Goal: Task Accomplishment & Management: Complete application form

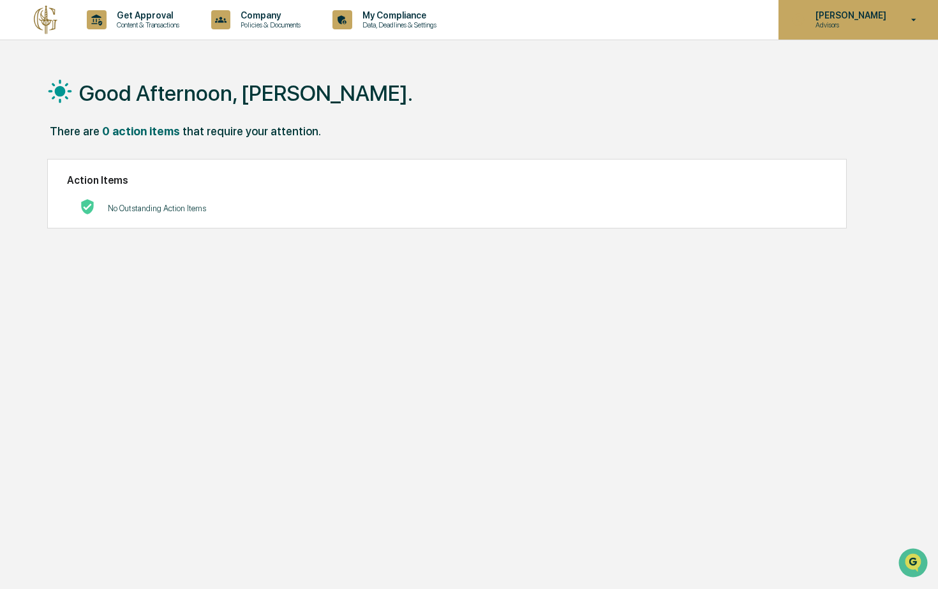
click at [897, 25] on div "Miguel Rodriguez Advisors" at bounding box center [857, 20] width 159 height 40
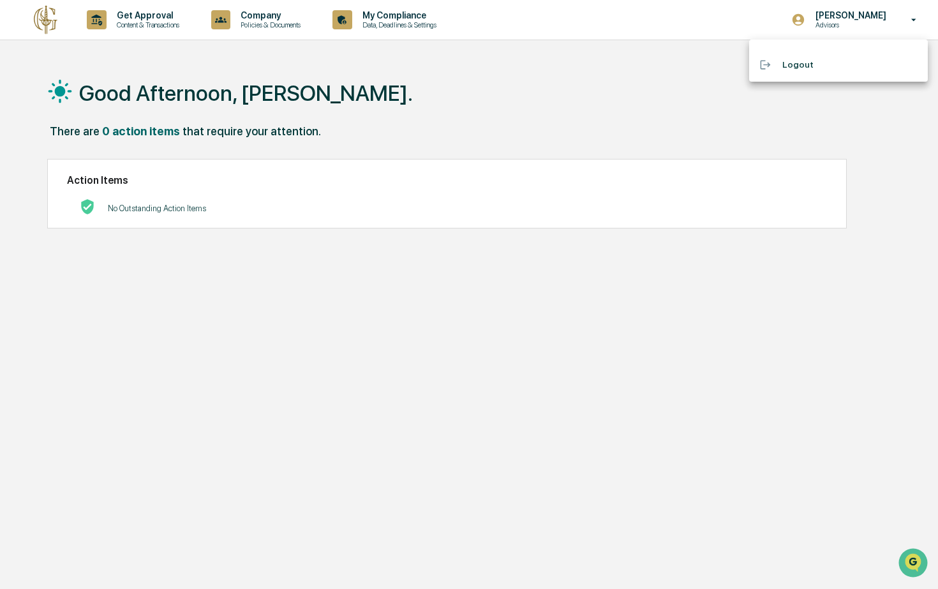
click at [35, 22] on div at bounding box center [469, 294] width 938 height 589
click at [137, 191] on div "Action Items No Outstanding Action Items" at bounding box center [446, 194] width 799 height 70
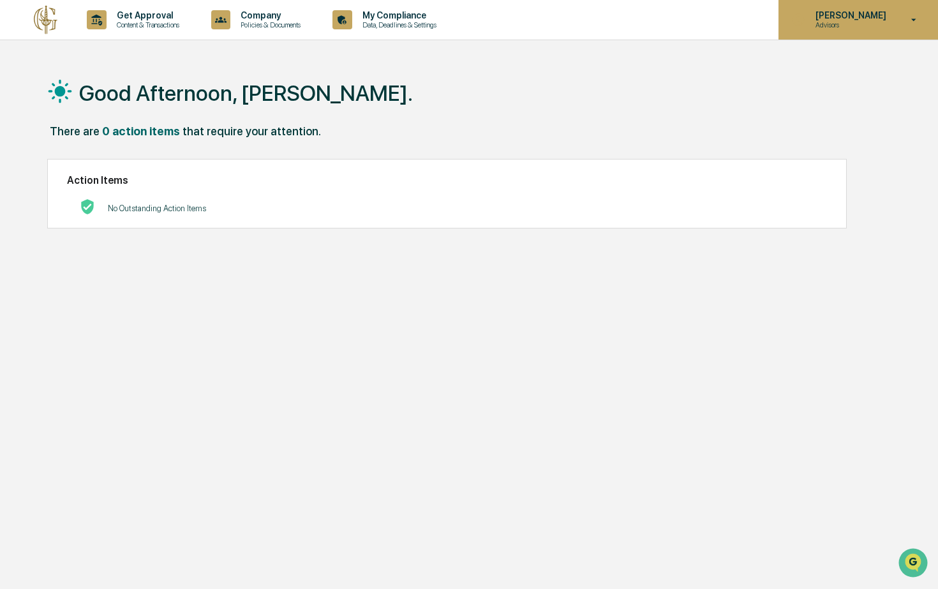
click at [871, 15] on p "[PERSON_NAME]" at bounding box center [848, 15] width 87 height 10
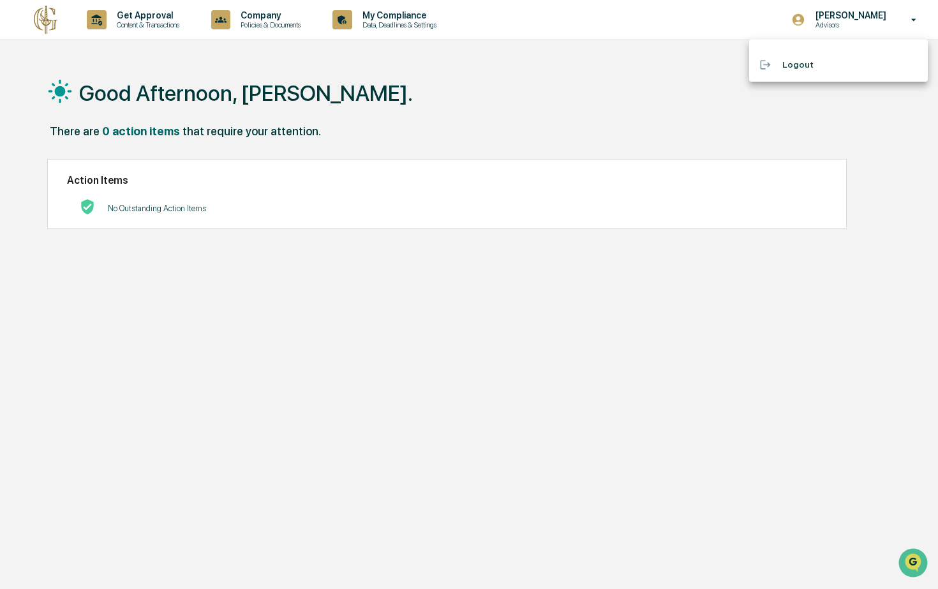
click at [843, 15] on div at bounding box center [469, 294] width 938 height 589
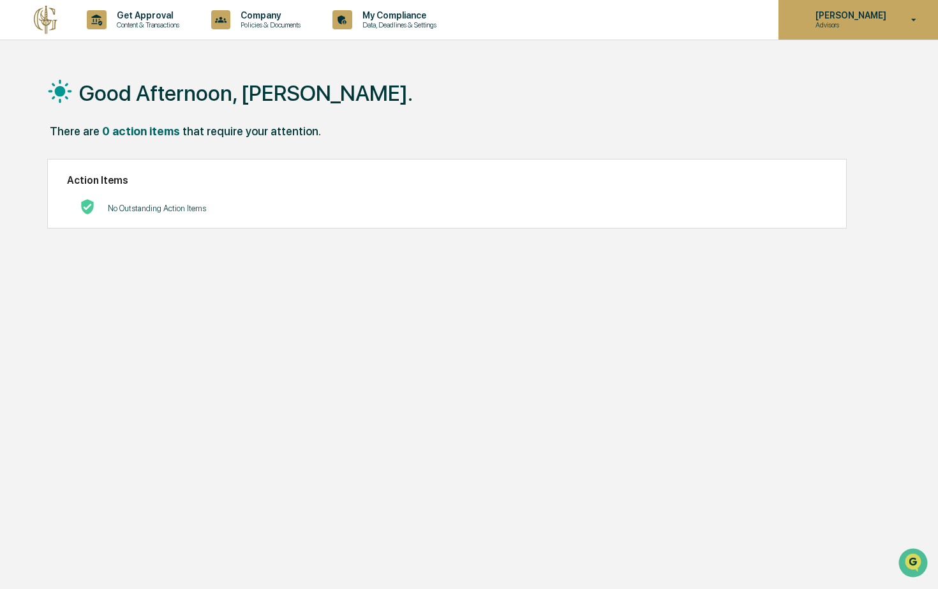
click at [822, 15] on p "[PERSON_NAME]" at bounding box center [848, 15] width 87 height 10
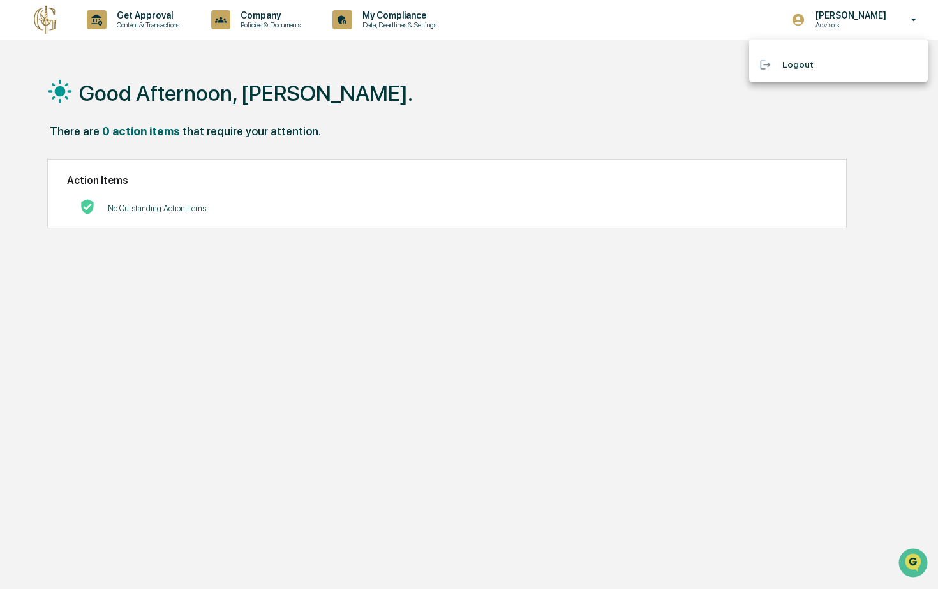
click at [803, 17] on div at bounding box center [469, 294] width 938 height 589
click at [792, 17] on body "Get Approval Content & Transactions Company Policies & Documents My Compliance …" at bounding box center [469, 324] width 938 height 649
click at [792, 17] on icon at bounding box center [798, 20] width 14 height 14
click at [61, 34] on div at bounding box center [469, 294] width 938 height 589
click at [32, 6] on body "Get Approval Content & Transactions Company Policies & Documents My Compliance …" at bounding box center [469, 324] width 938 height 649
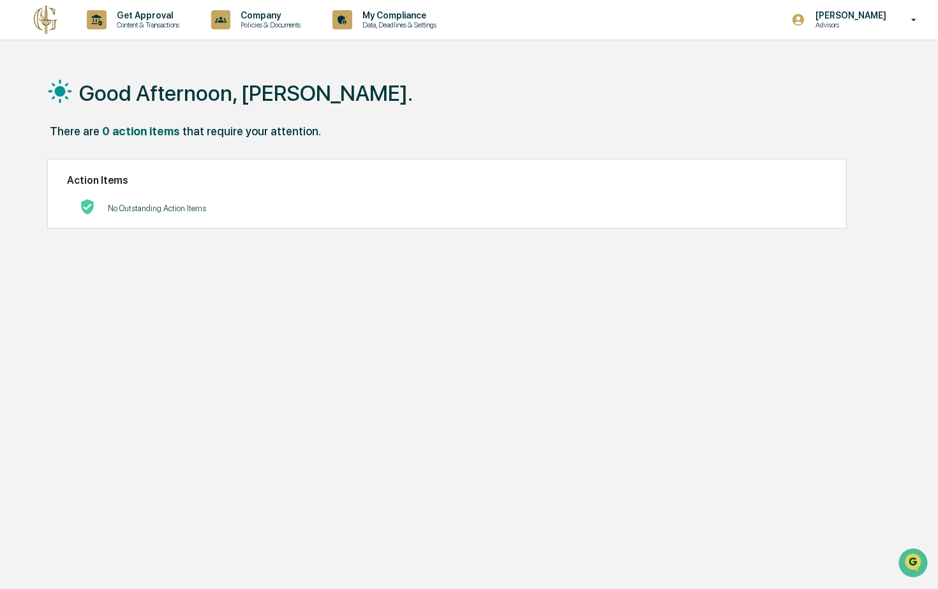
click at [41, 27] on img at bounding box center [46, 19] width 31 height 31
click at [41, 26] on img at bounding box center [46, 19] width 31 height 31
click at [160, 15] on p "Get Approval" at bounding box center [146, 15] width 79 height 10
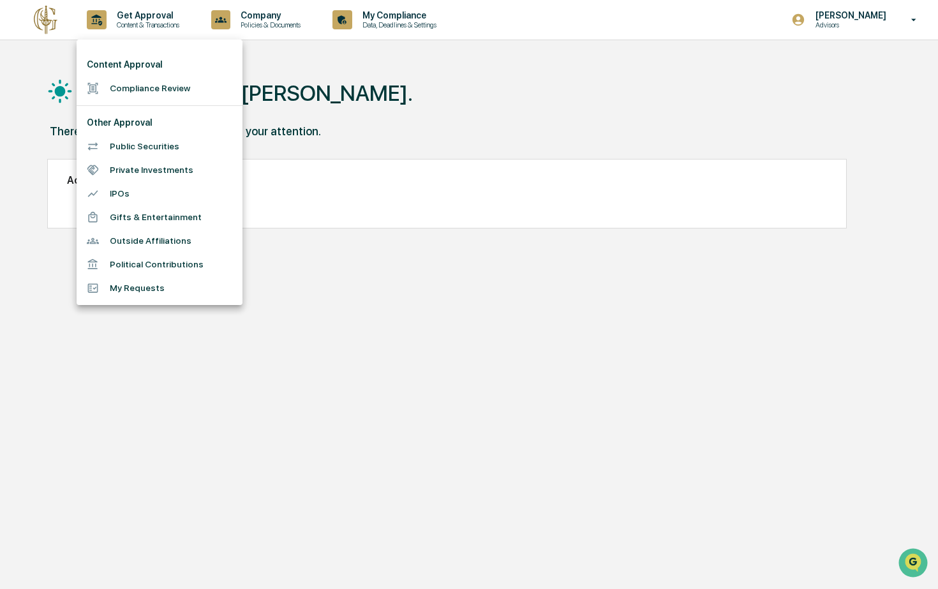
click at [307, 31] on div at bounding box center [469, 294] width 938 height 589
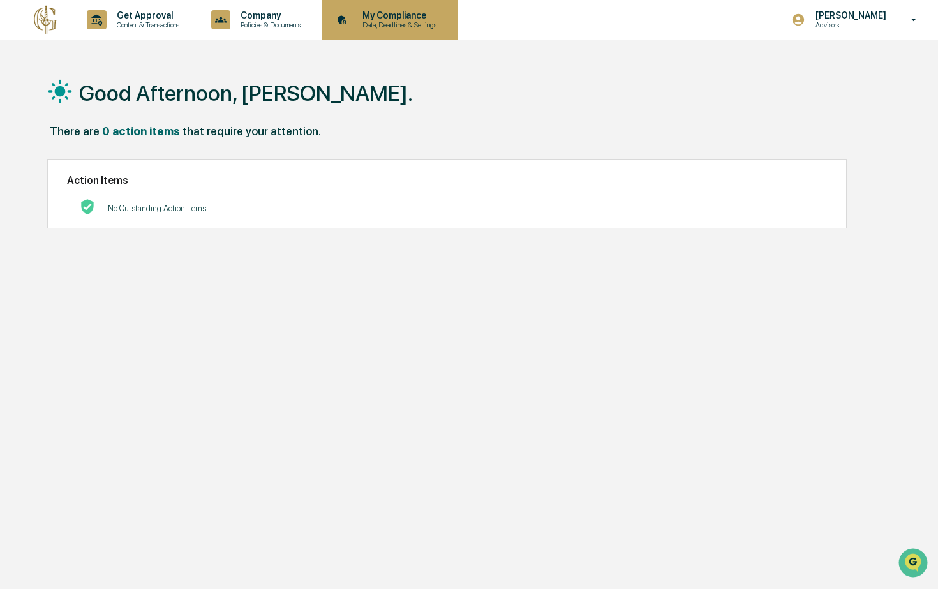
click at [410, 22] on p "Data, Deadlines & Settings" at bounding box center [397, 24] width 91 height 9
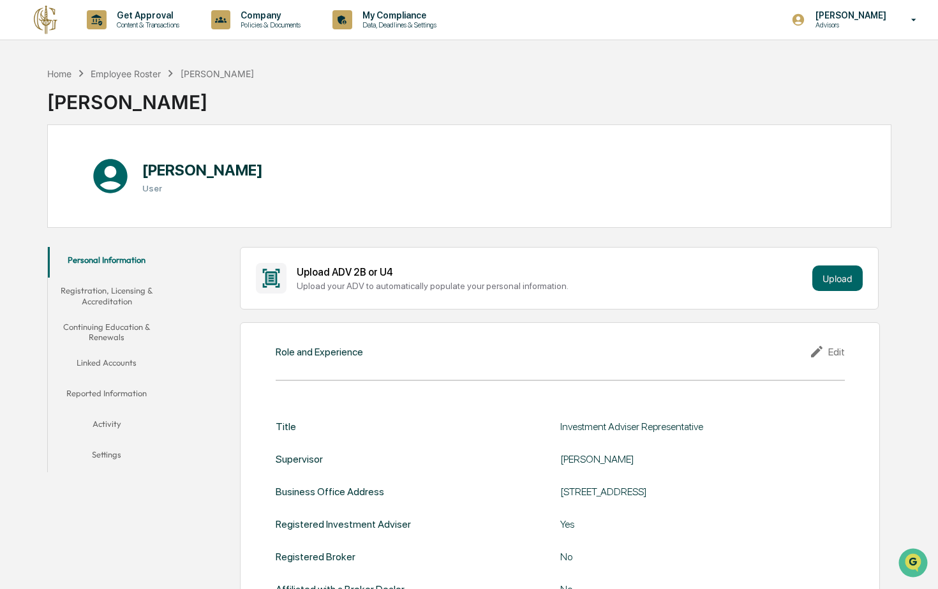
click at [122, 425] on button "Activity" at bounding box center [106, 426] width 117 height 31
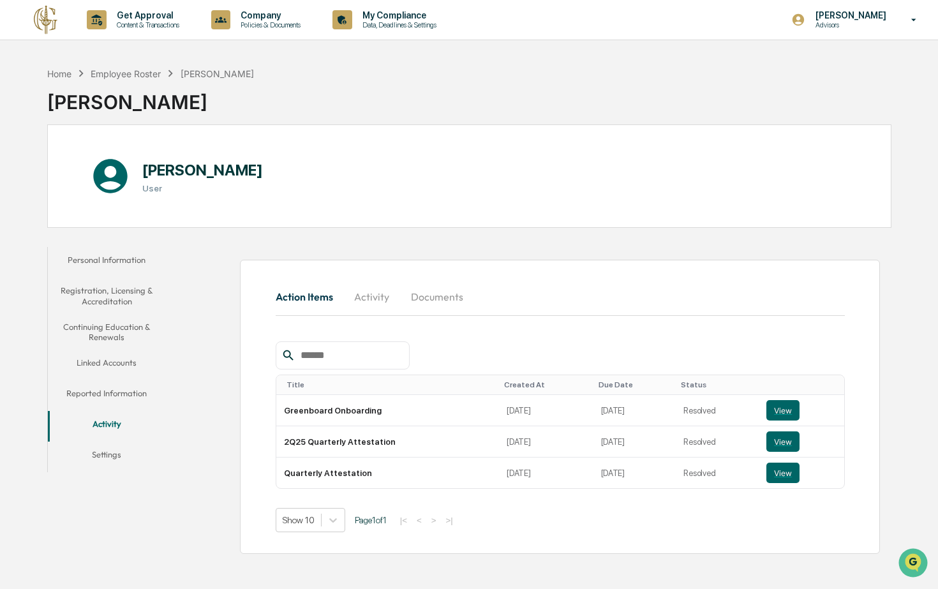
click at [123, 358] on button "Linked Accounts" at bounding box center [106, 365] width 117 height 31
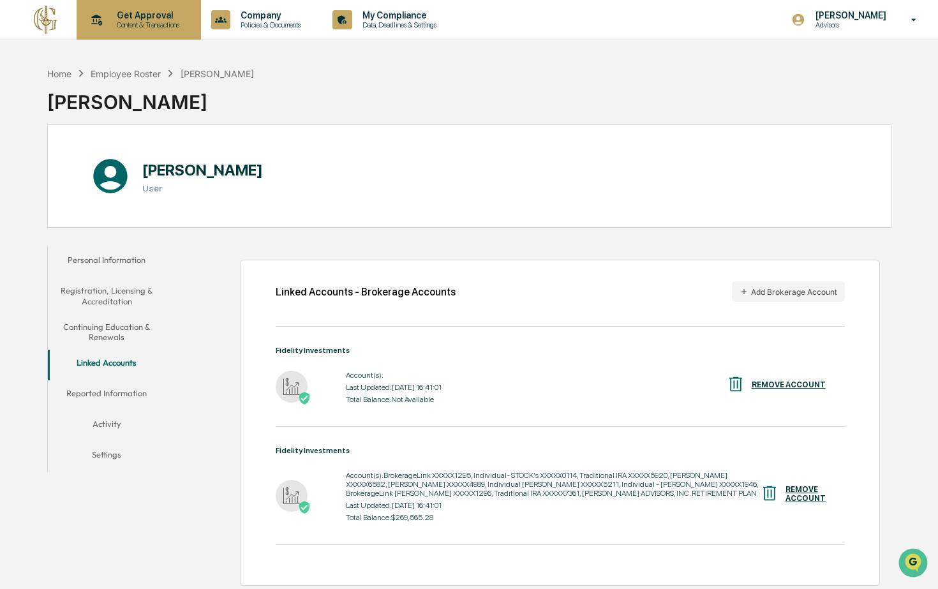
click at [172, 18] on p "Get Approval" at bounding box center [146, 15] width 79 height 10
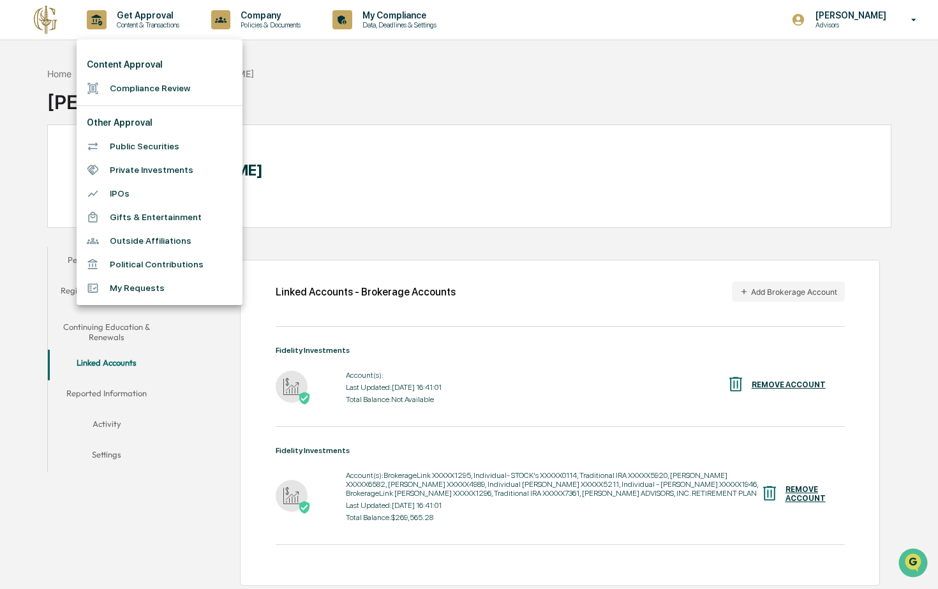
click at [57, 26] on div at bounding box center [469, 294] width 938 height 589
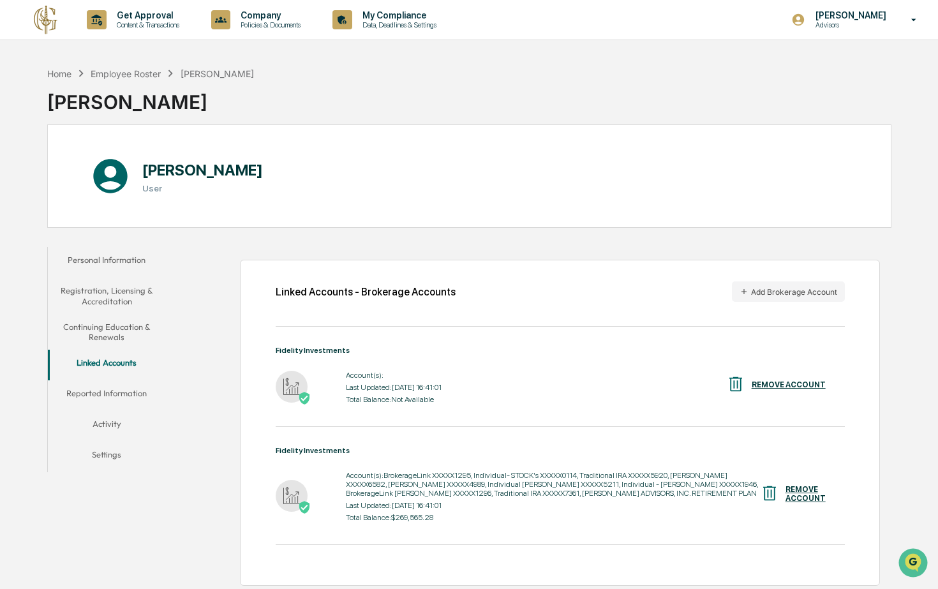
click at [54, 26] on div "Content Approval Compliance Review Other Approval Public Securities Private Inv…" at bounding box center [469, 294] width 938 height 589
click at [48, 26] on img at bounding box center [46, 19] width 31 height 31
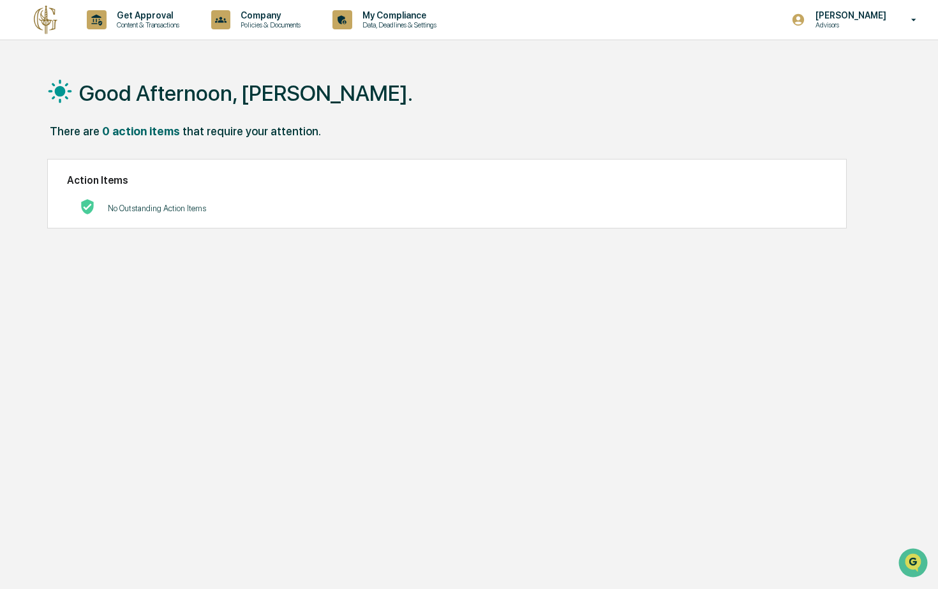
click at [206, 225] on div "Action Items No Outstanding Action Items" at bounding box center [446, 194] width 799 height 70
click at [205, 207] on p "No Outstanding Action Items" at bounding box center [157, 209] width 98 height 10
click at [437, 38] on div "My Compliance Data, Deadlines & Settings" at bounding box center [388, 20] width 123 height 40
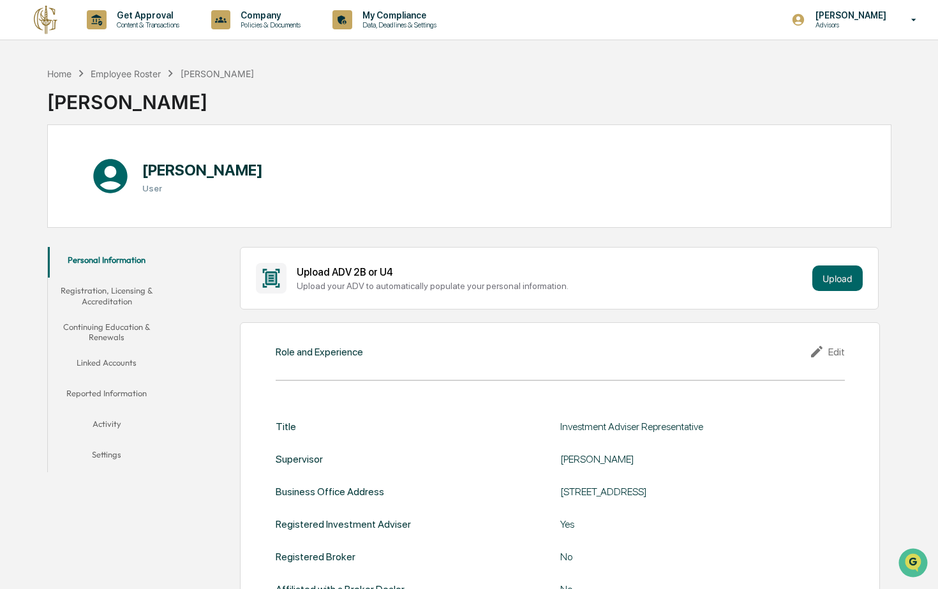
click at [136, 285] on button "Registration, Licensing & Accreditation" at bounding box center [106, 296] width 117 height 36
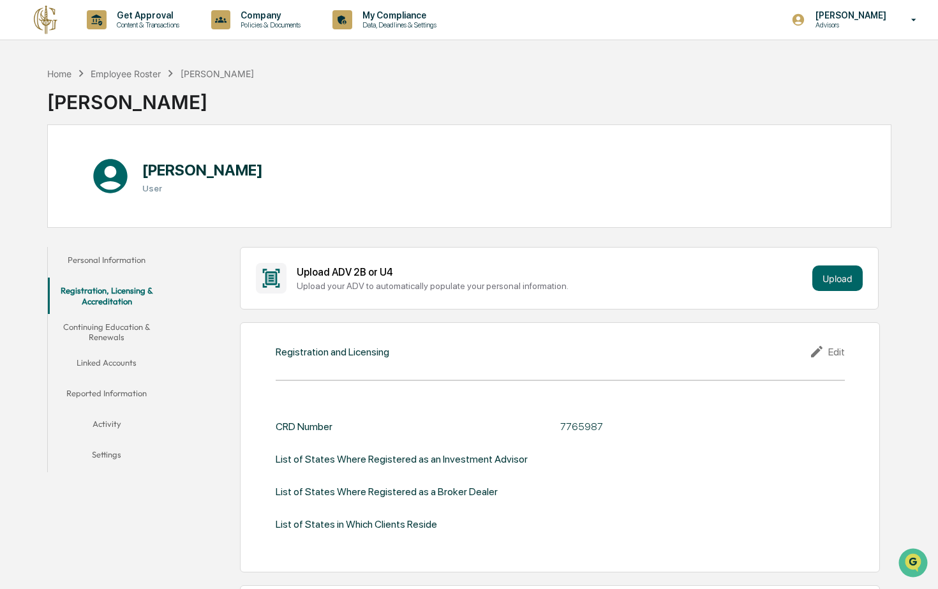
click at [108, 429] on button "Activity" at bounding box center [106, 426] width 117 height 31
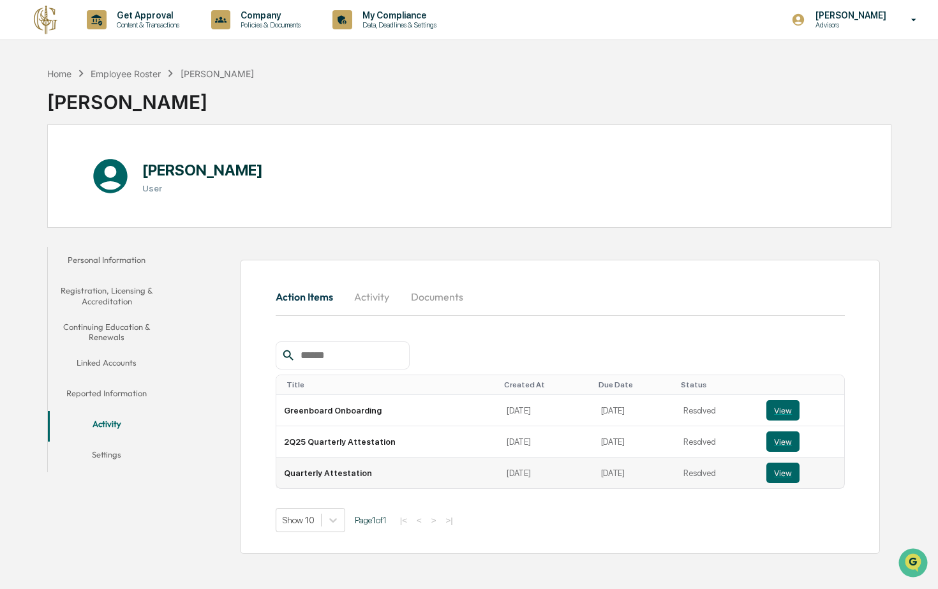
click at [349, 480] on td "Quarterly Attestation" at bounding box center [387, 472] width 223 height 31
click at [794, 475] on button "View" at bounding box center [782, 473] width 33 height 20
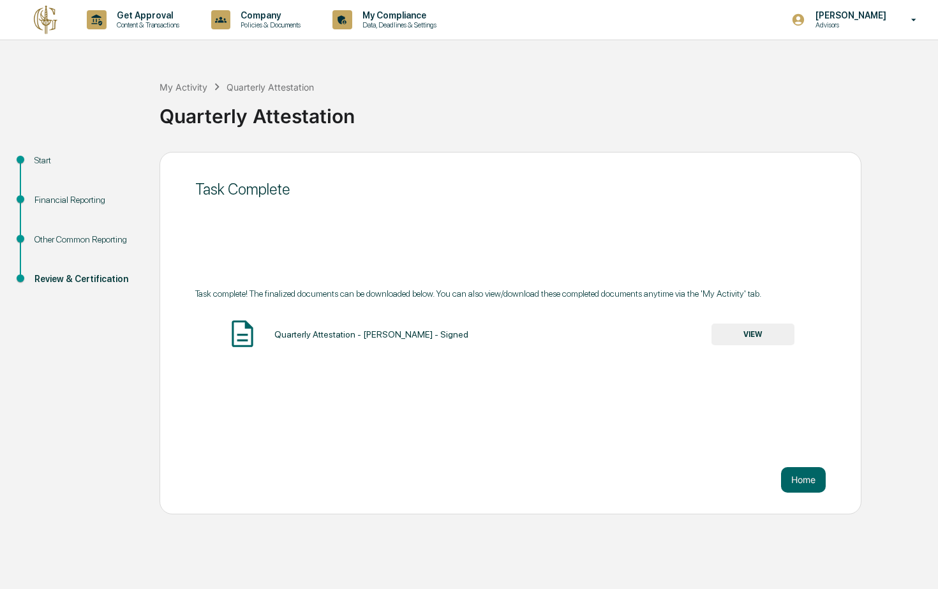
click at [766, 330] on button "VIEW" at bounding box center [752, 334] width 83 height 22
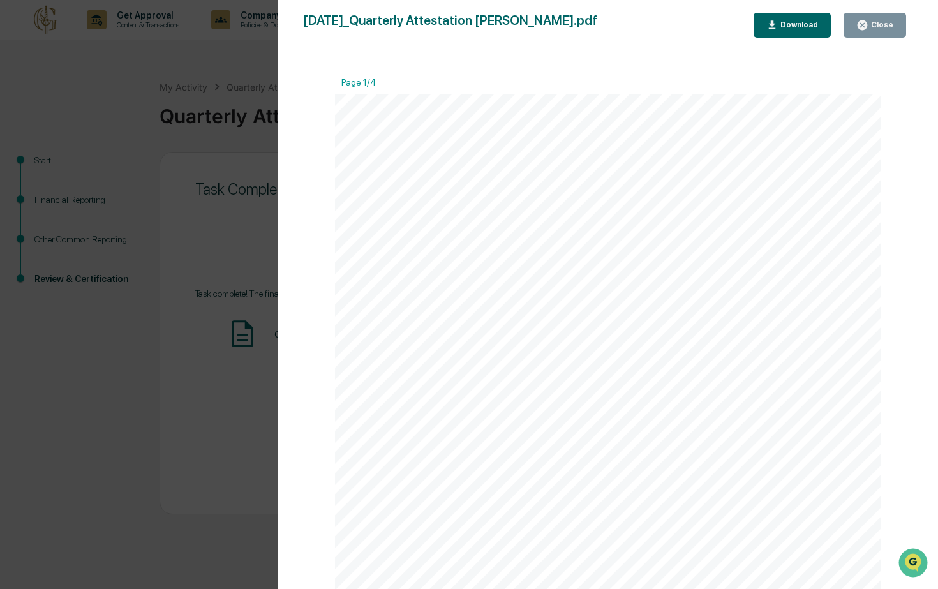
click at [879, 36] on button "Close" at bounding box center [874, 25] width 63 height 25
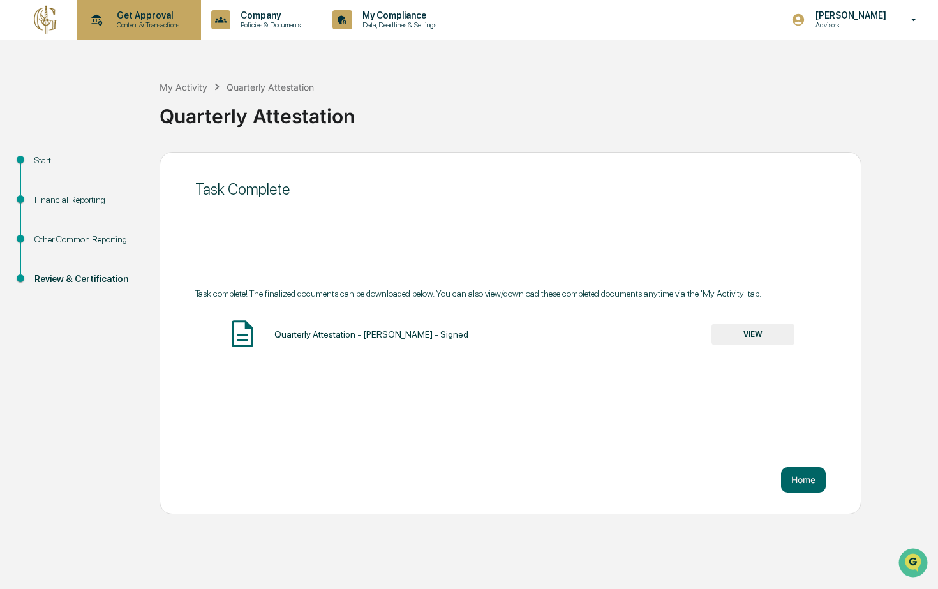
click at [165, 30] on div "Get Approval Content & Transactions" at bounding box center [138, 20] width 112 height 40
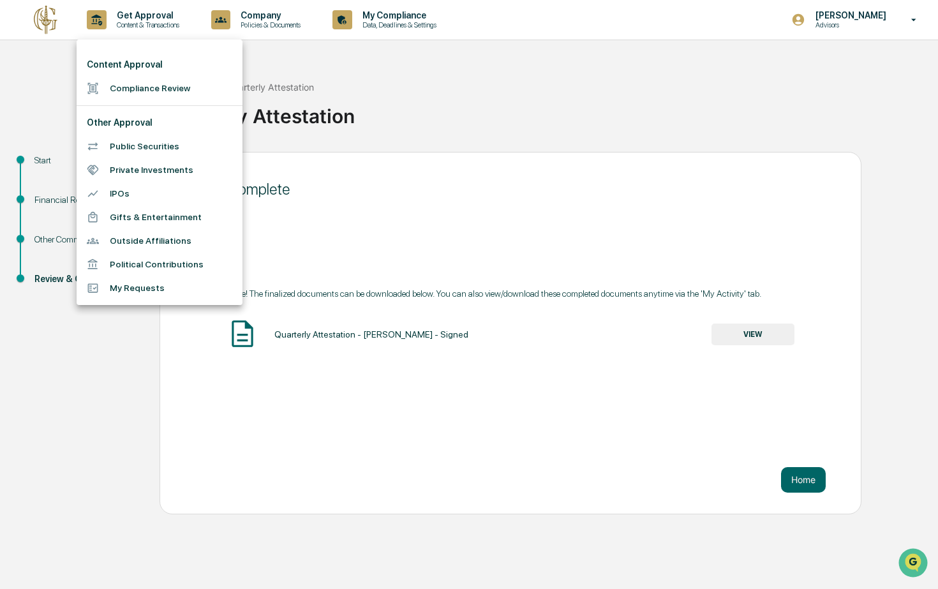
click at [59, 17] on div at bounding box center [469, 294] width 938 height 589
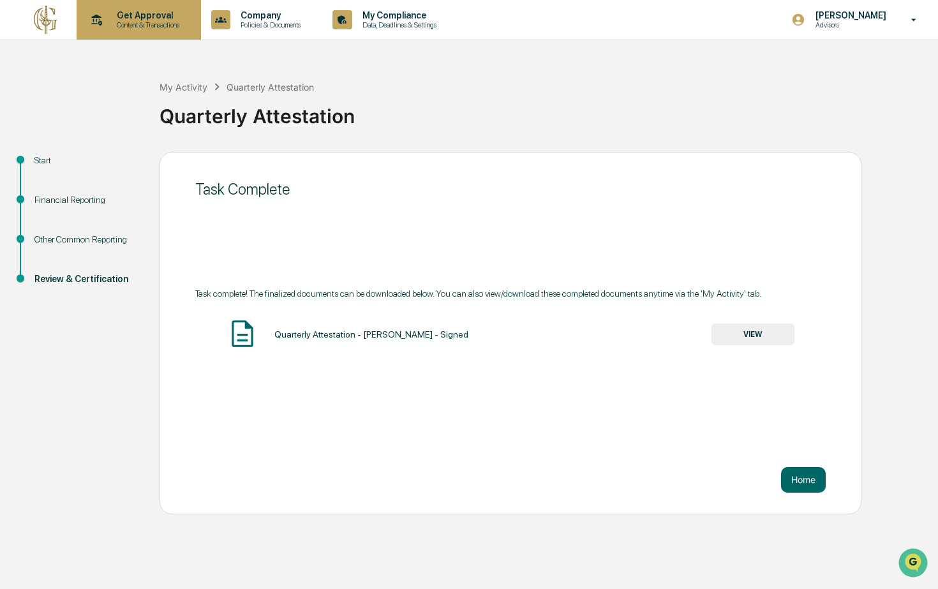
click at [137, 8] on div "Get Approval Content & Transactions" at bounding box center [138, 20] width 112 height 40
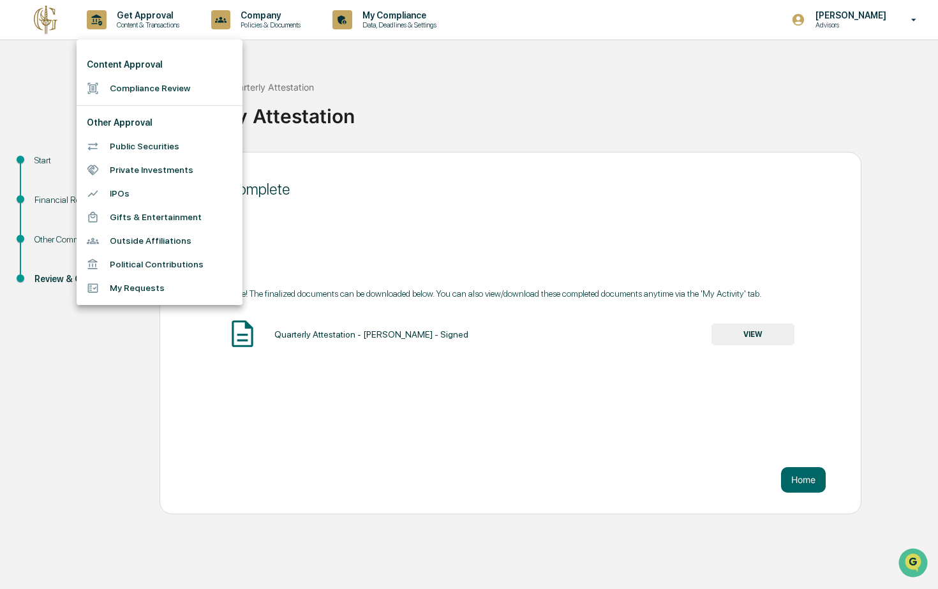
click at [298, 26] on div at bounding box center [469, 294] width 938 height 589
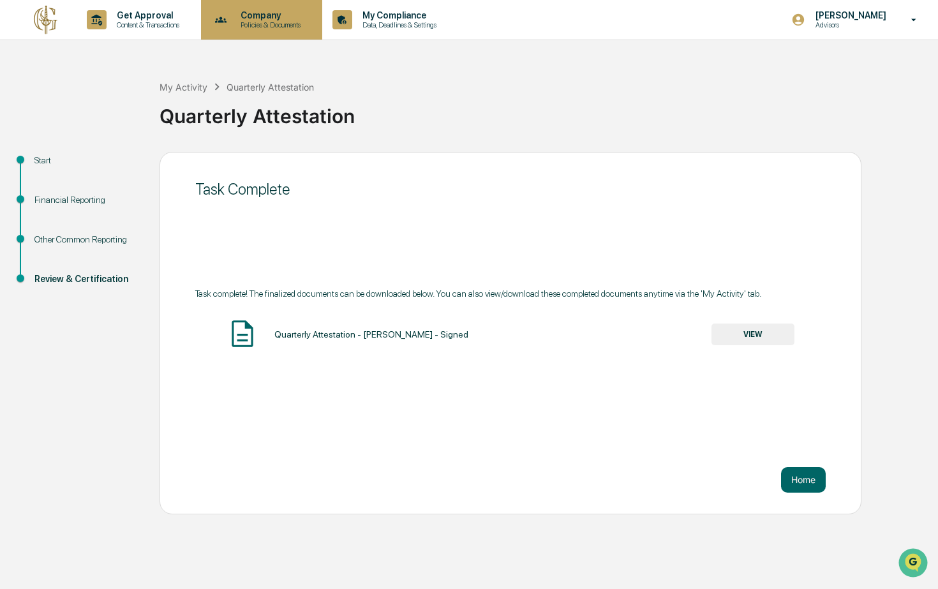
click at [307, 12] on p "Company" at bounding box center [268, 15] width 77 height 10
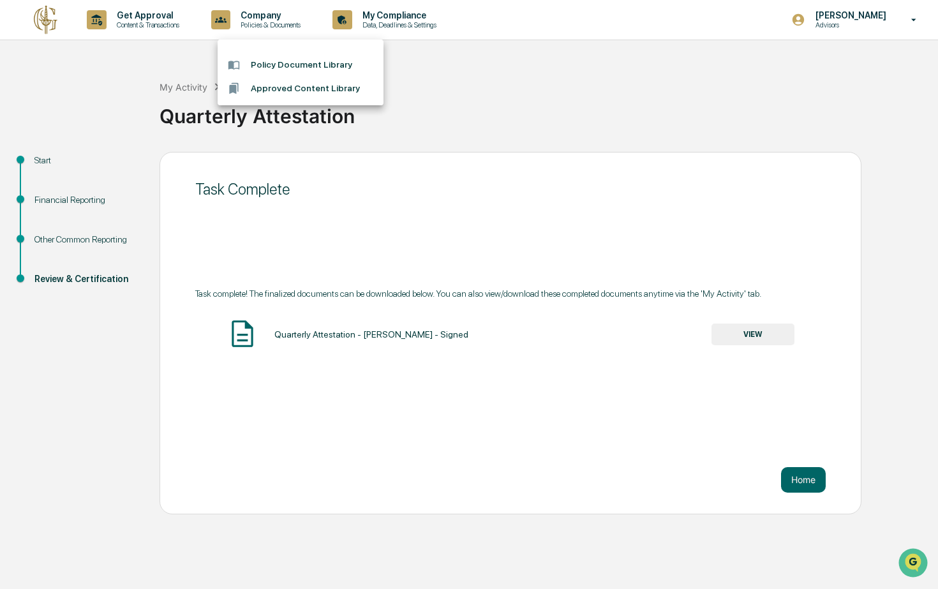
click at [485, 31] on div at bounding box center [469, 294] width 938 height 589
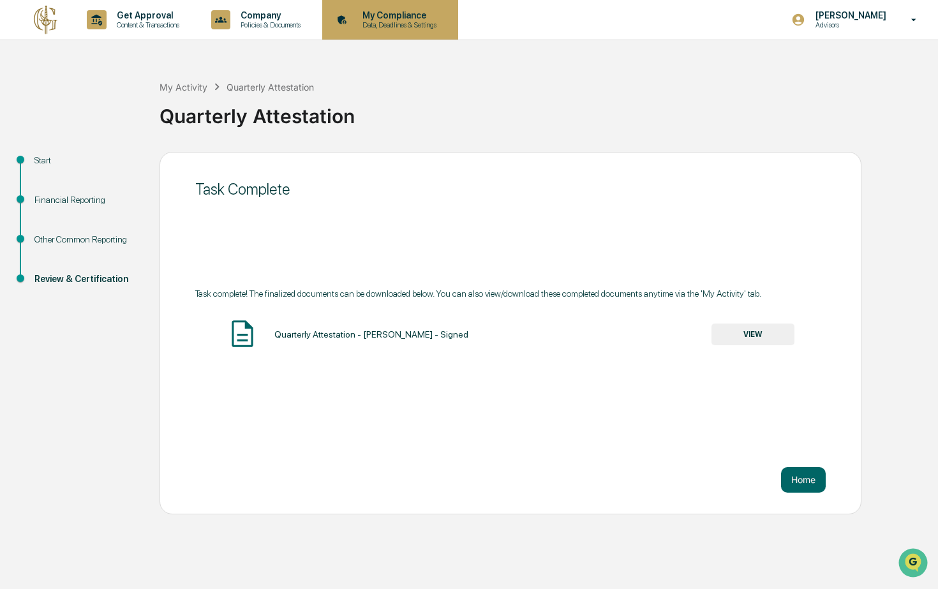
click at [450, 30] on div "My Compliance Data, Deadlines & Settings" at bounding box center [388, 20] width 123 height 40
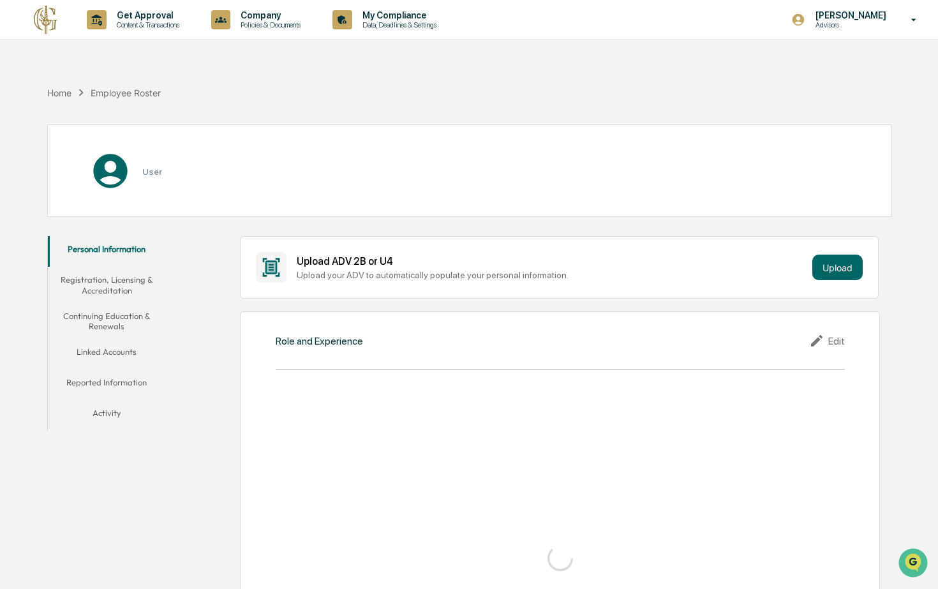
click at [87, 412] on button "Activity" at bounding box center [106, 415] width 117 height 31
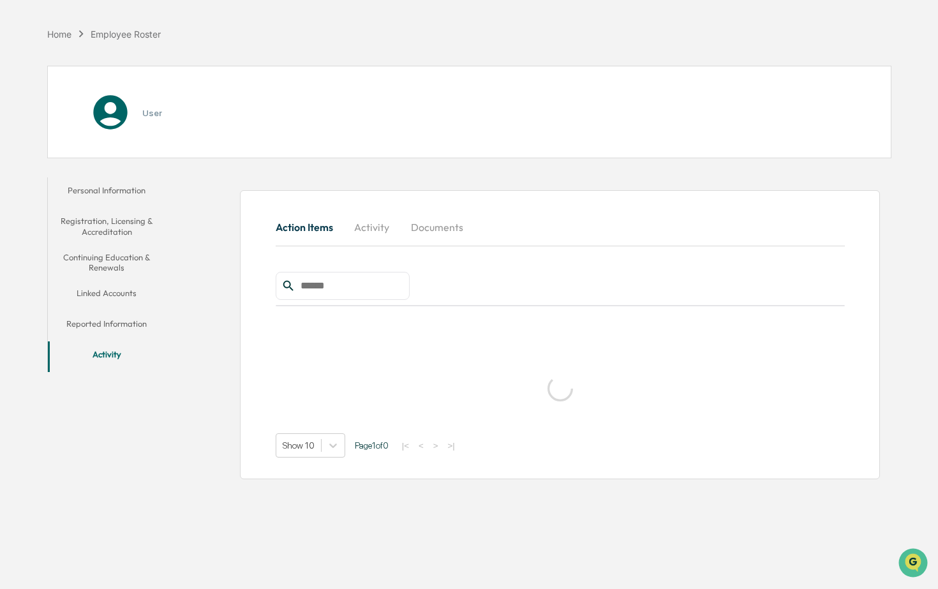
scroll to position [61, 0]
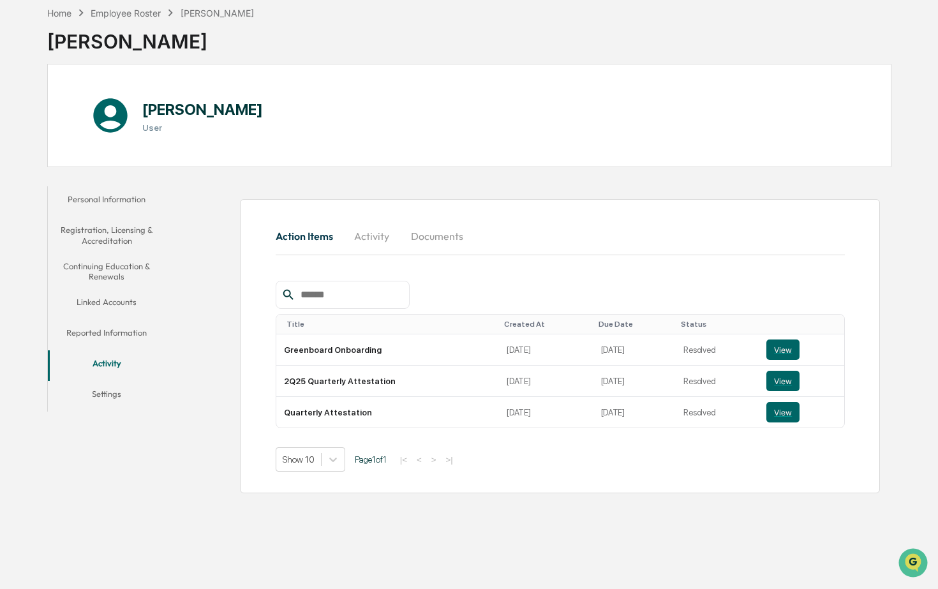
click at [375, 225] on button "Activity" at bounding box center [371, 236] width 57 height 31
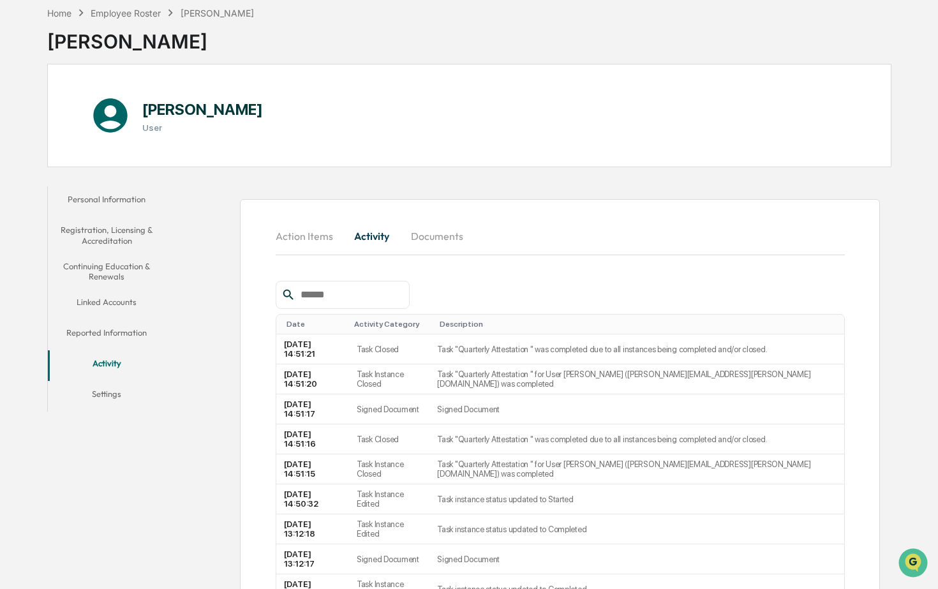
click at [135, 207] on button "Personal Information" at bounding box center [106, 201] width 117 height 31
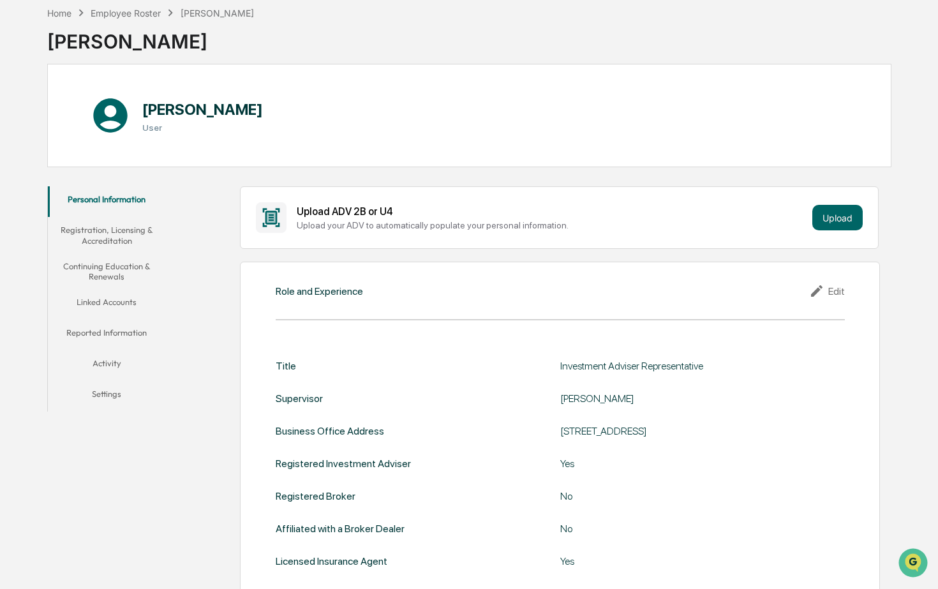
click at [112, 364] on button "Activity" at bounding box center [106, 365] width 117 height 31
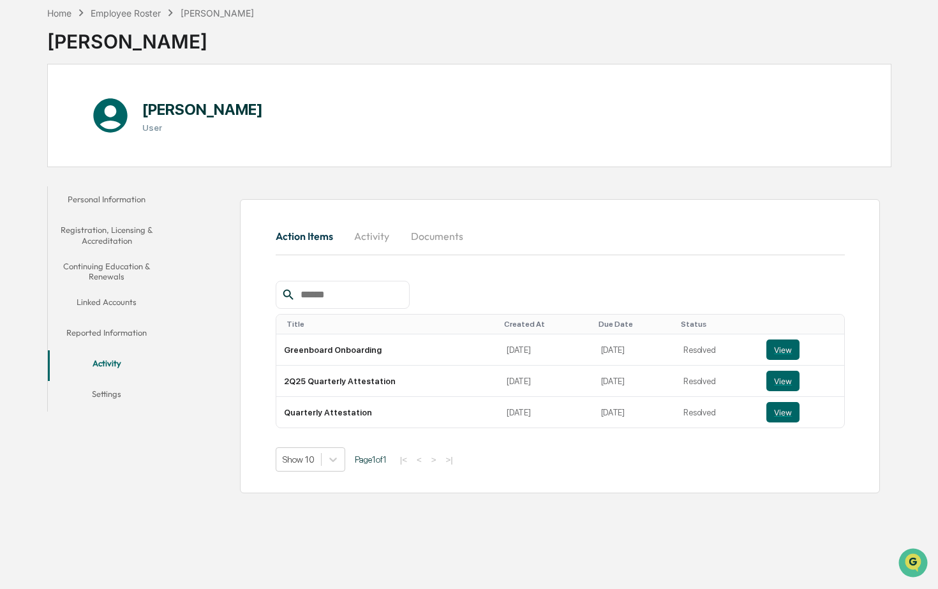
click at [128, 301] on button "Linked Accounts" at bounding box center [106, 304] width 117 height 31
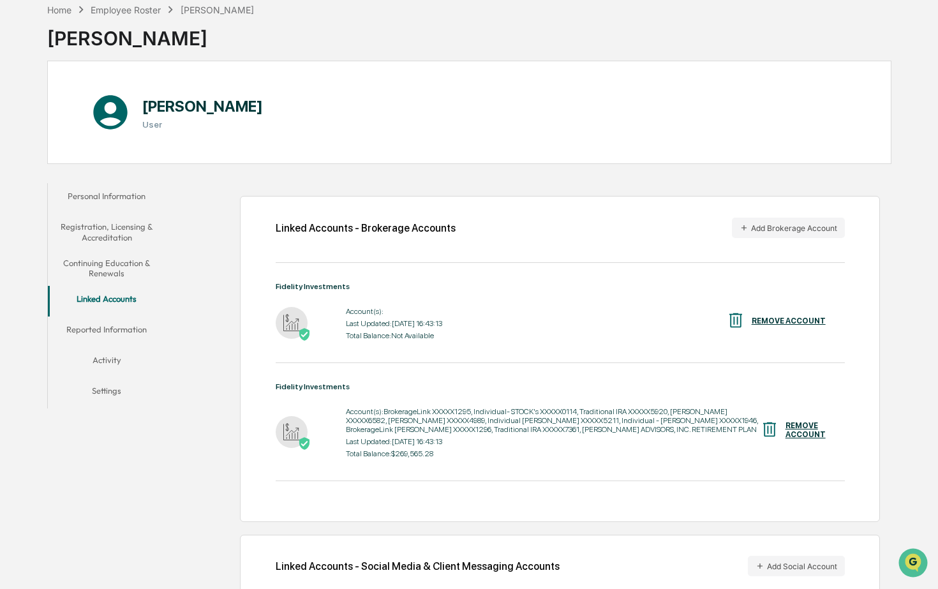
scroll to position [75, 0]
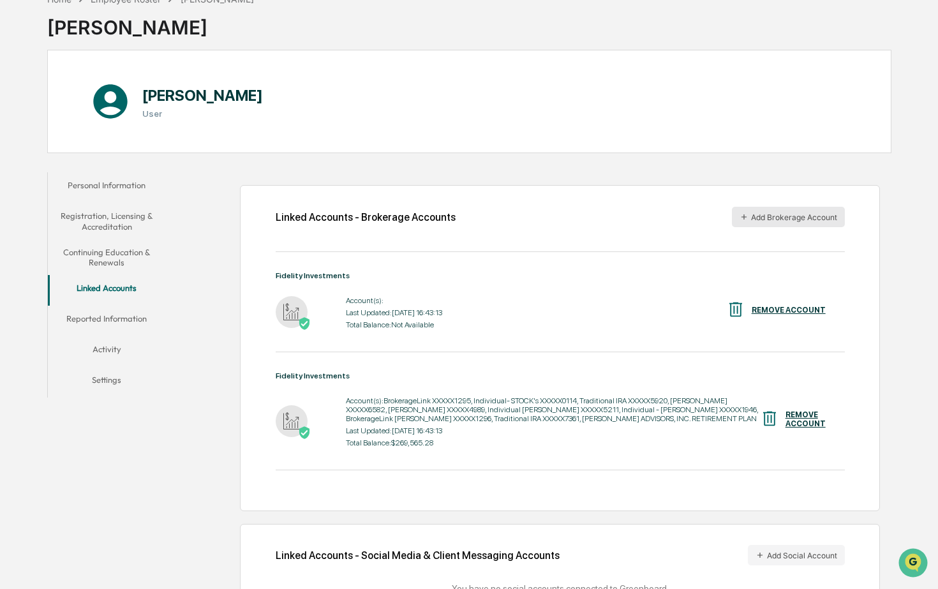
click at [831, 223] on button "Add Brokerage Account" at bounding box center [788, 217] width 113 height 20
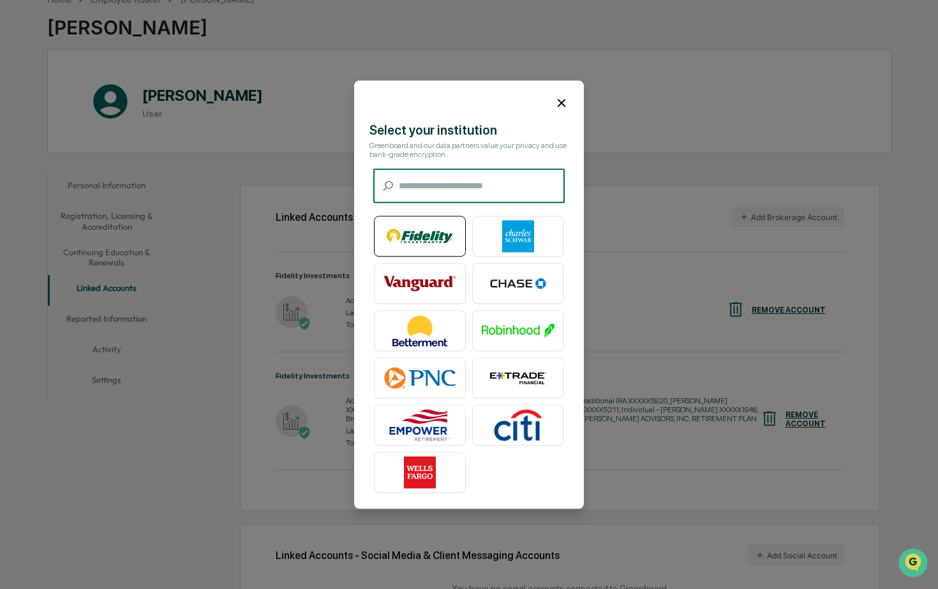
click at [426, 220] on img at bounding box center [419, 236] width 73 height 32
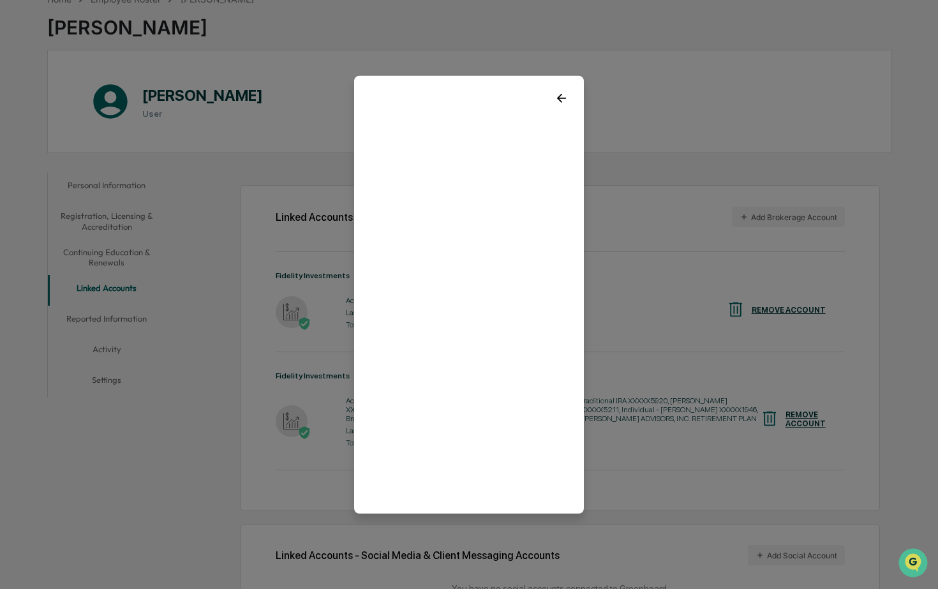
click at [565, 109] on div at bounding box center [469, 92] width 230 height 34
click at [561, 97] on icon at bounding box center [561, 98] width 14 height 14
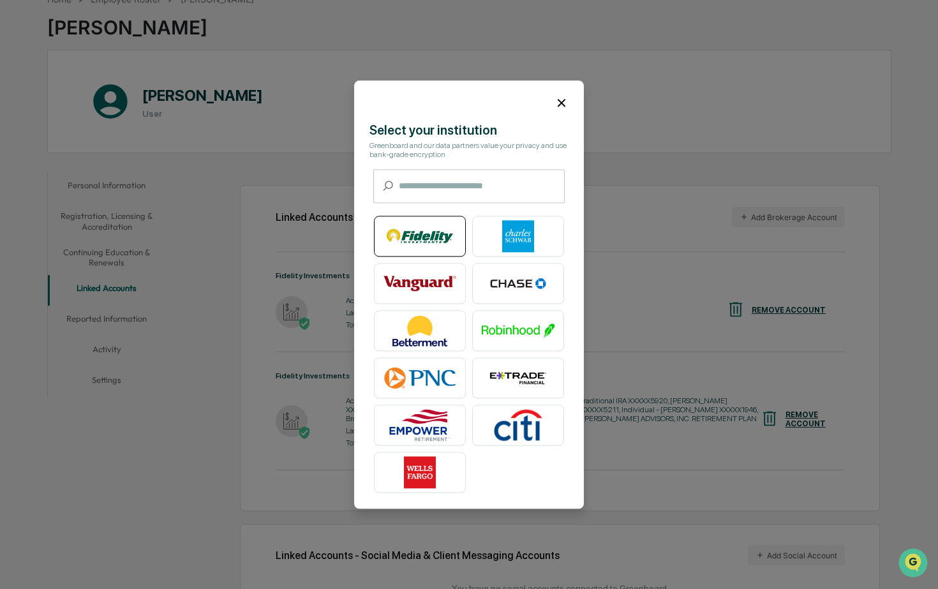
click at [431, 218] on div at bounding box center [420, 236] width 92 height 41
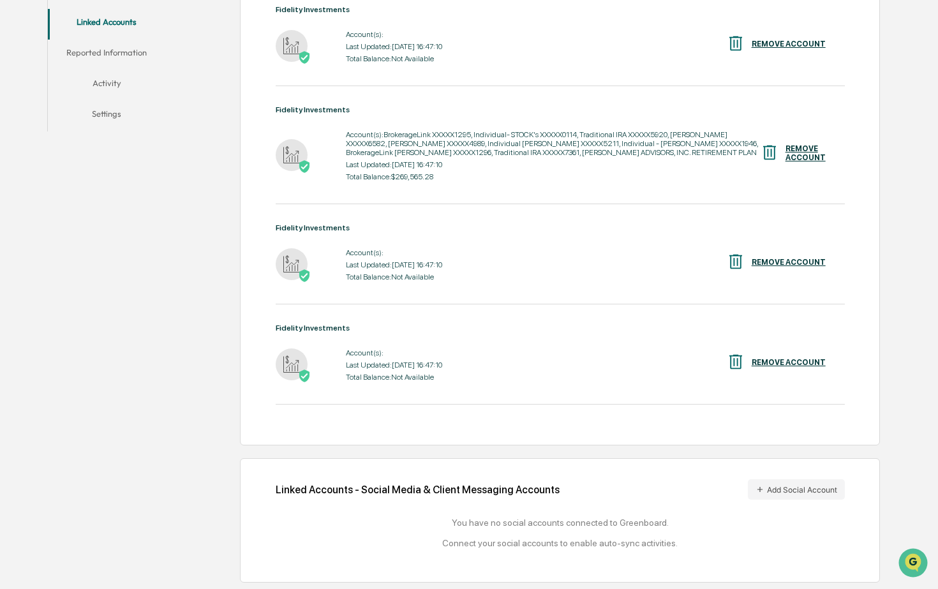
scroll to position [0, 0]
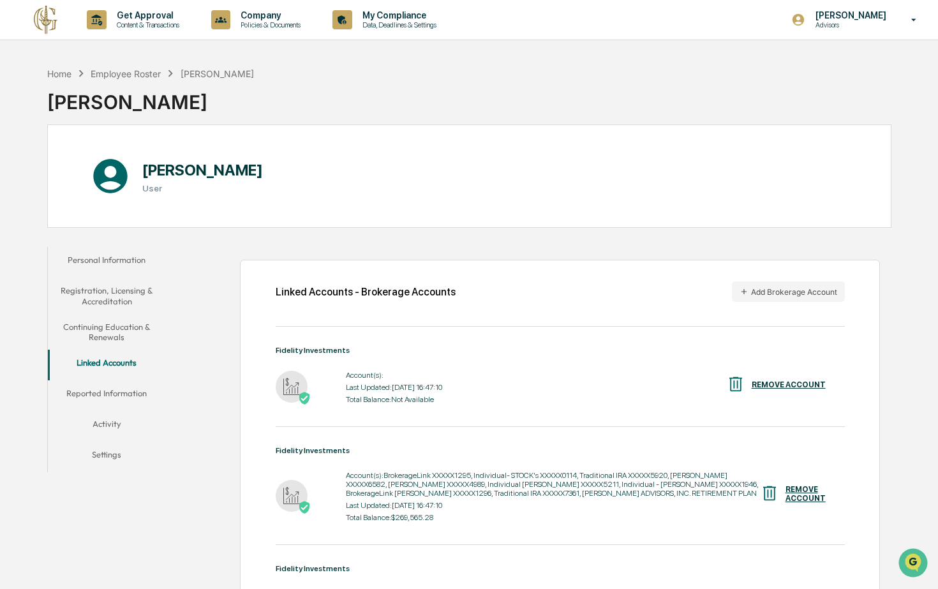
click at [48, 26] on img at bounding box center [46, 19] width 31 height 31
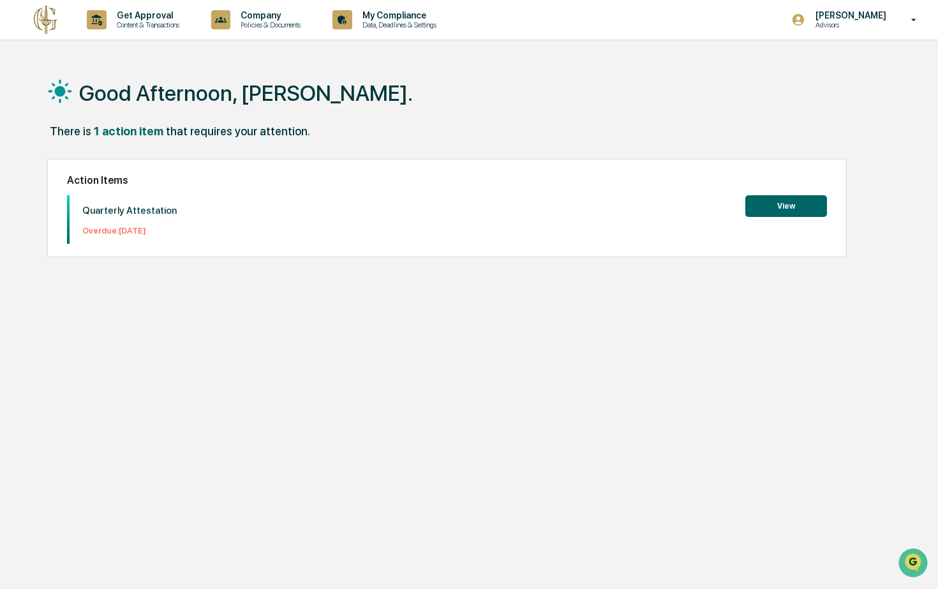
click at [810, 207] on button "View" at bounding box center [786, 206] width 82 height 22
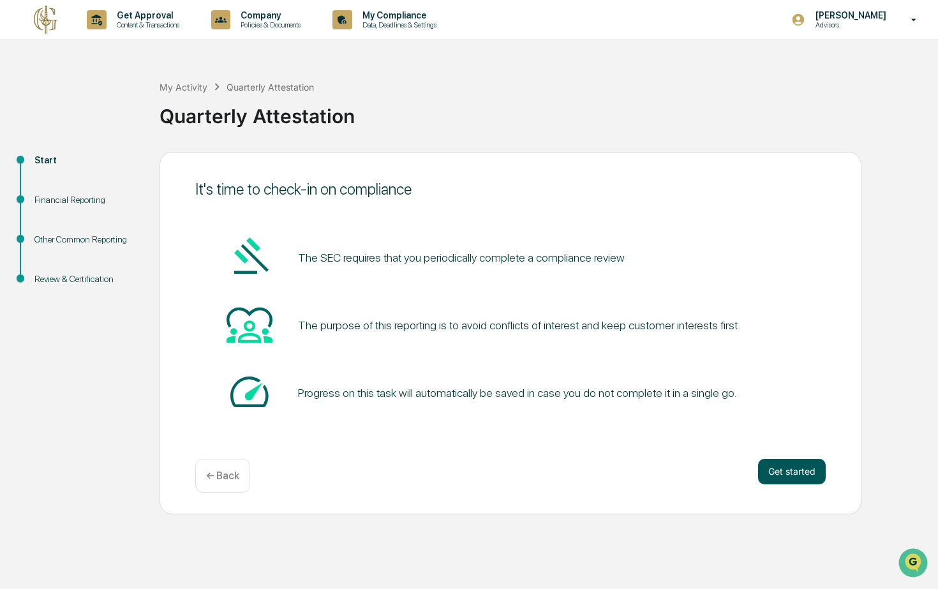
click at [778, 460] on button "Get started" at bounding box center [792, 472] width 68 height 26
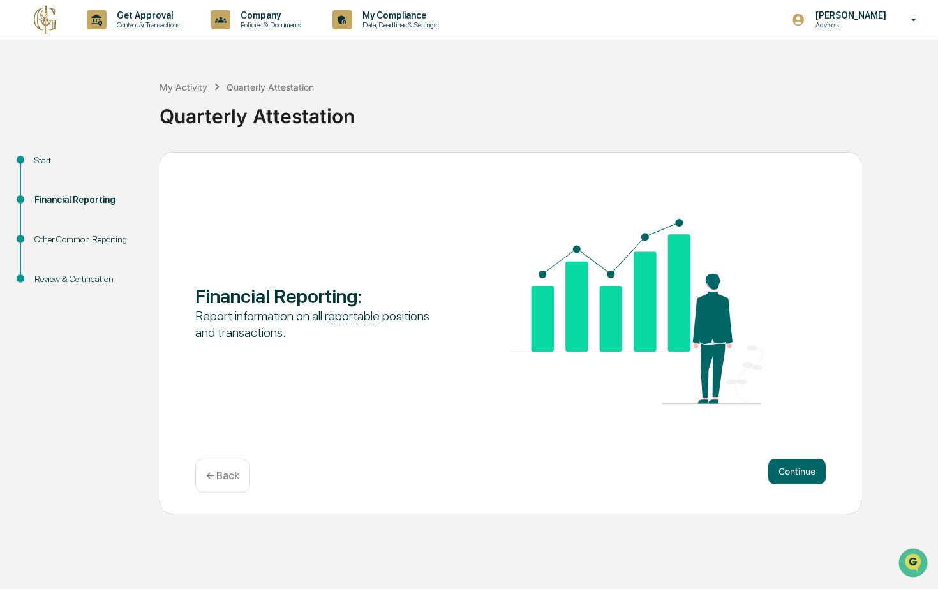
click at [778, 460] on button "Continue" at bounding box center [796, 472] width 57 height 26
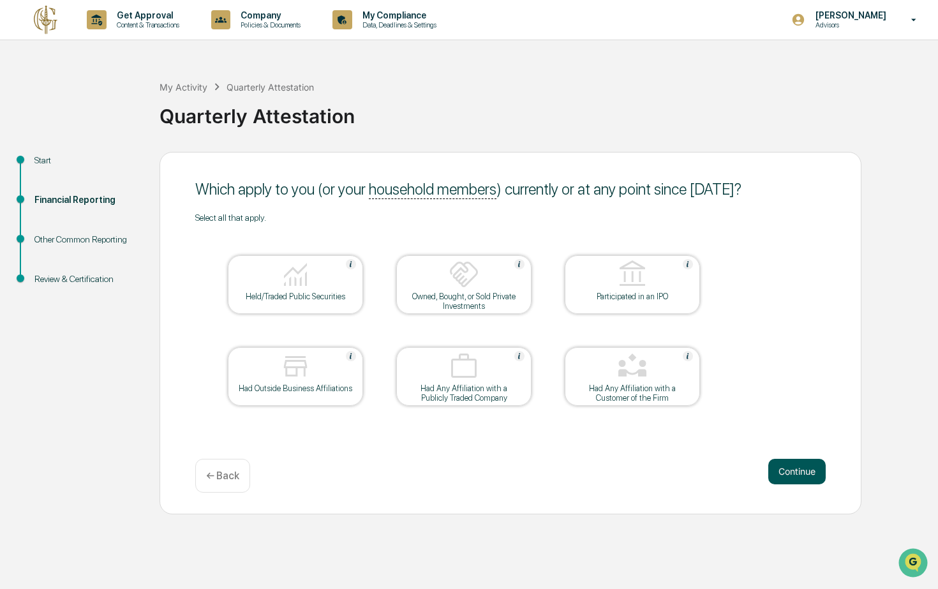
click at [803, 471] on button "Continue" at bounding box center [796, 472] width 57 height 26
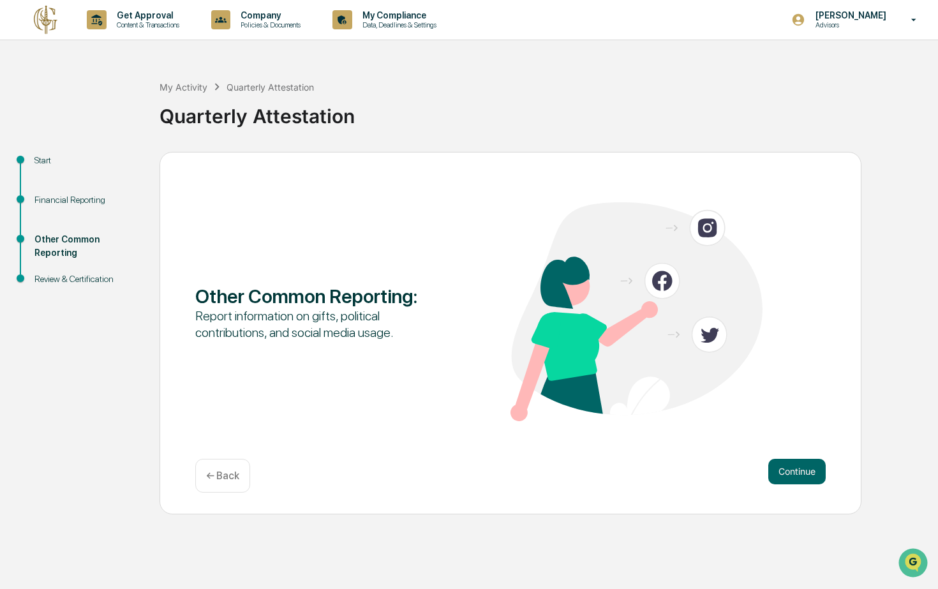
click at [803, 471] on button "Continue" at bounding box center [796, 472] width 57 height 26
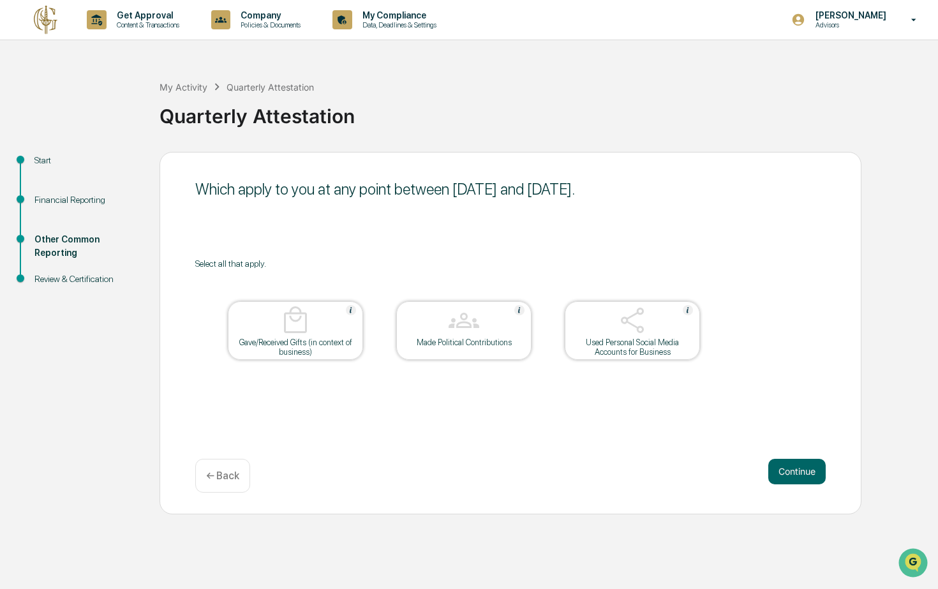
click at [773, 456] on div "Which apply to you at any point between [DATE] and [DATE]. Select all that appl…" at bounding box center [510, 333] width 702 height 362
click at [778, 462] on button "Continue" at bounding box center [796, 472] width 57 height 26
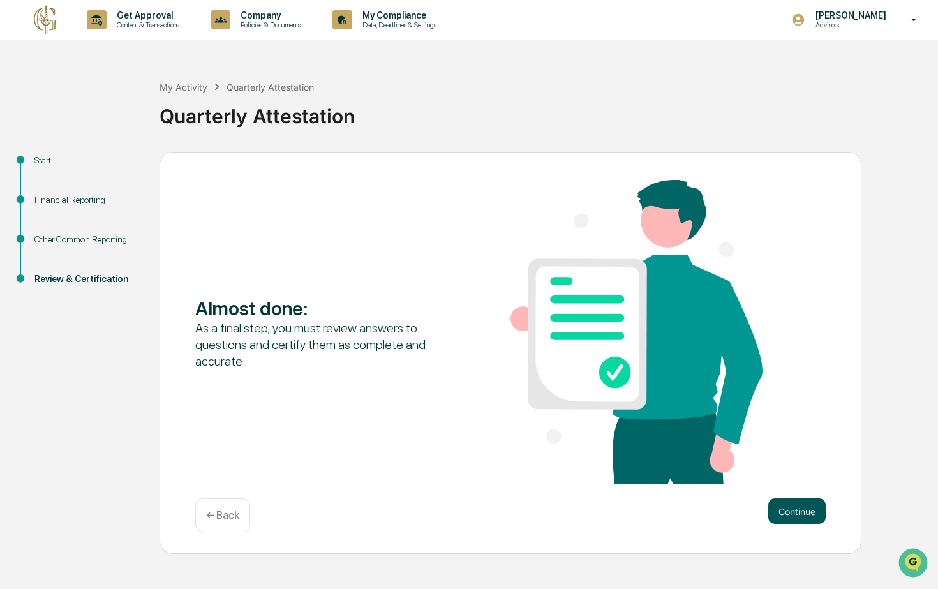
click at [780, 502] on button "Continue" at bounding box center [796, 511] width 57 height 26
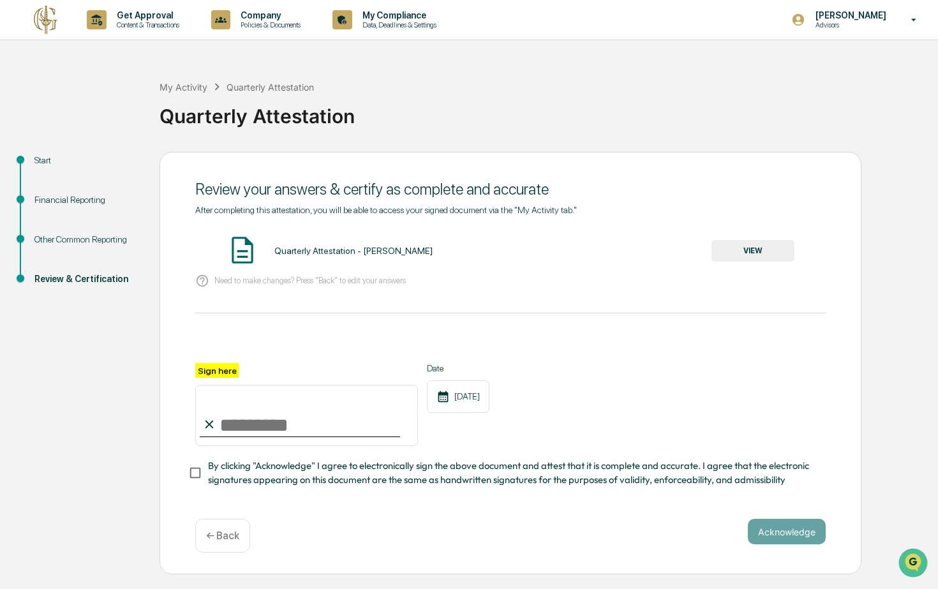
click at [723, 254] on button "VIEW" at bounding box center [752, 251] width 83 height 22
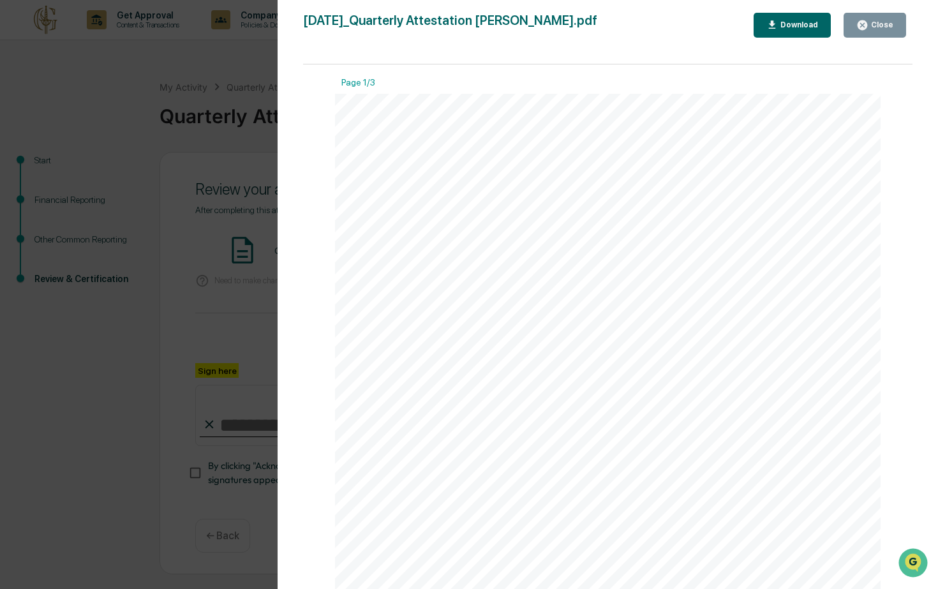
click at [869, 33] on button "Close" at bounding box center [874, 25] width 63 height 25
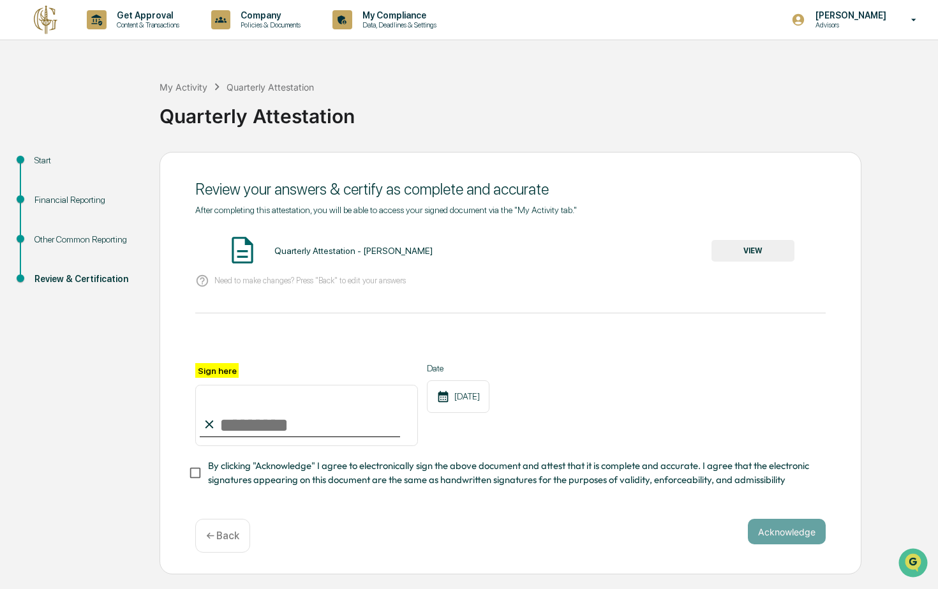
click at [336, 276] on p "Need to make changes? Press "Back" to edit your answers" at bounding box center [309, 281] width 191 height 10
click at [353, 248] on div "Quarterly Attestation - [PERSON_NAME]" at bounding box center [353, 251] width 158 height 10
click at [245, 249] on img at bounding box center [242, 250] width 32 height 32
click at [762, 243] on button "VIEW" at bounding box center [752, 251] width 83 height 22
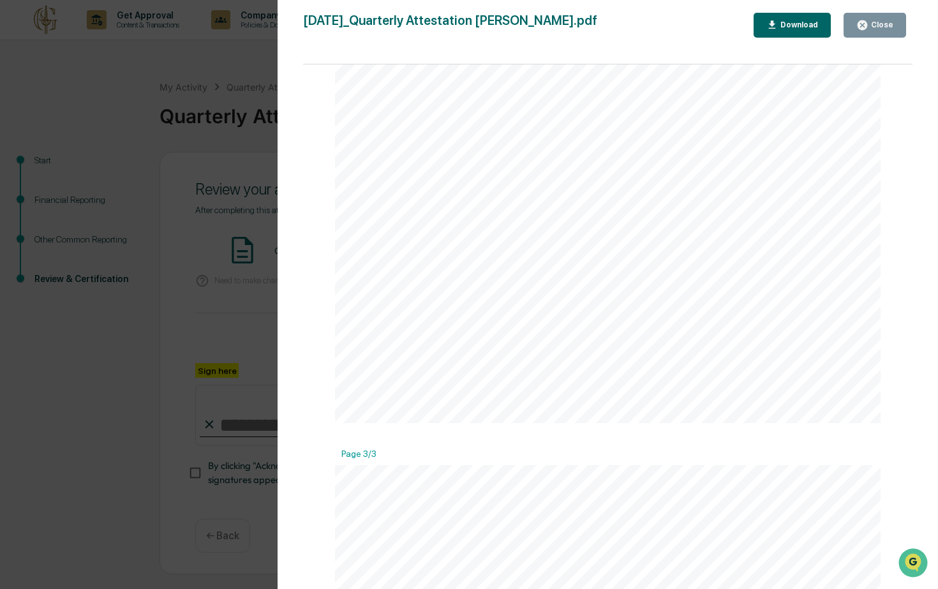
scroll to position [1904, 0]
click at [873, 34] on button "Close" at bounding box center [874, 25] width 63 height 25
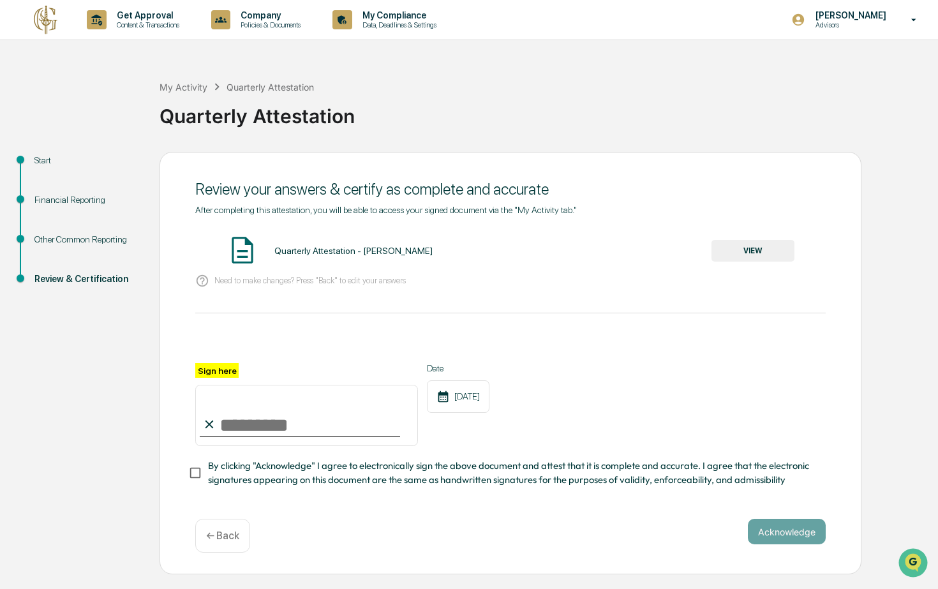
click at [63, 243] on div "Other Common Reporting" at bounding box center [86, 239] width 105 height 13
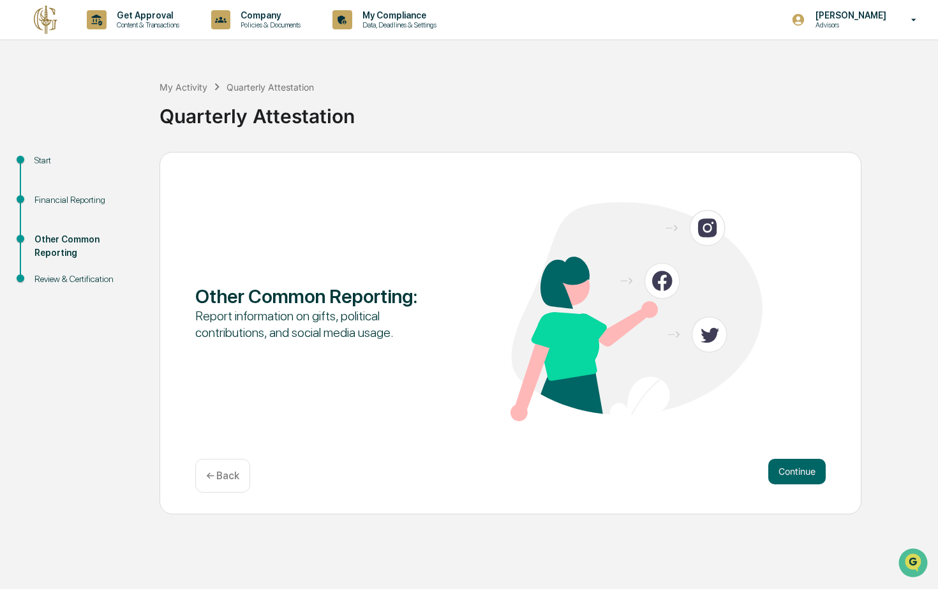
click at [219, 494] on div "Other Common Reporting : Report information on gifts, political contributions, …" at bounding box center [510, 333] width 702 height 362
click at [226, 484] on div "← Back" at bounding box center [222, 476] width 55 height 34
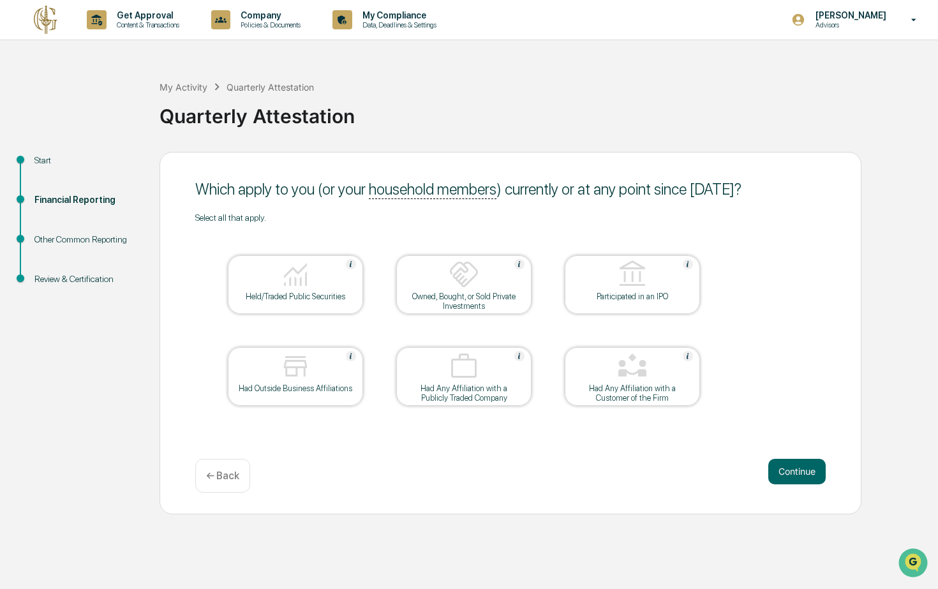
click at [226, 484] on div "← Back" at bounding box center [222, 476] width 55 height 34
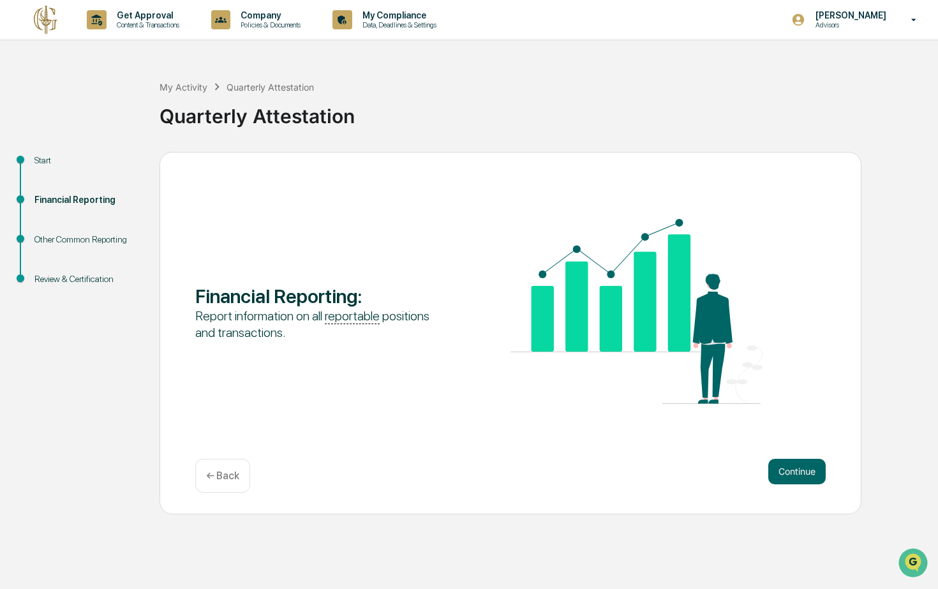
click at [226, 484] on div "← Back" at bounding box center [222, 476] width 55 height 34
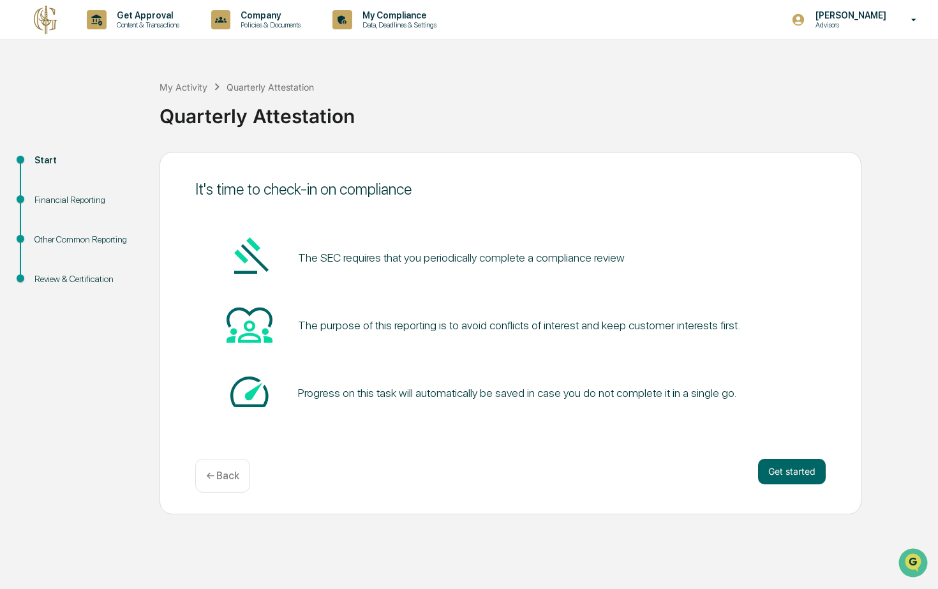
click at [55, 29] on img at bounding box center [46, 19] width 31 height 31
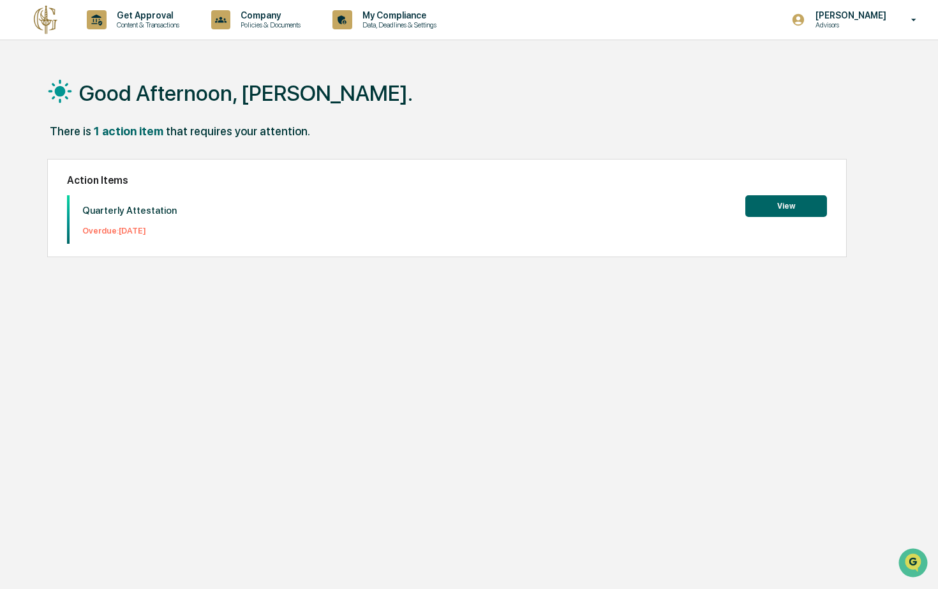
click at [773, 207] on button "View" at bounding box center [786, 206] width 82 height 22
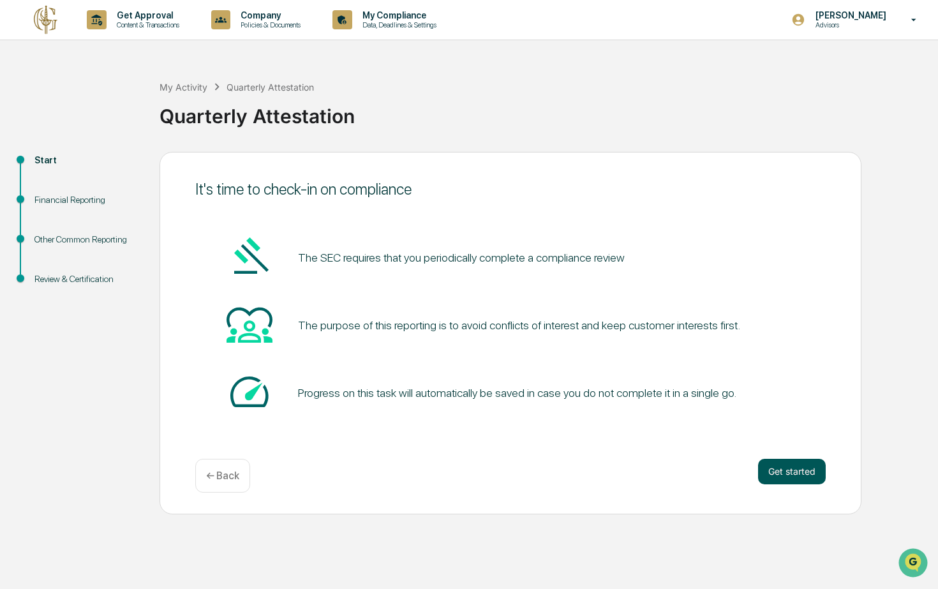
click at [777, 474] on button "Get started" at bounding box center [792, 472] width 68 height 26
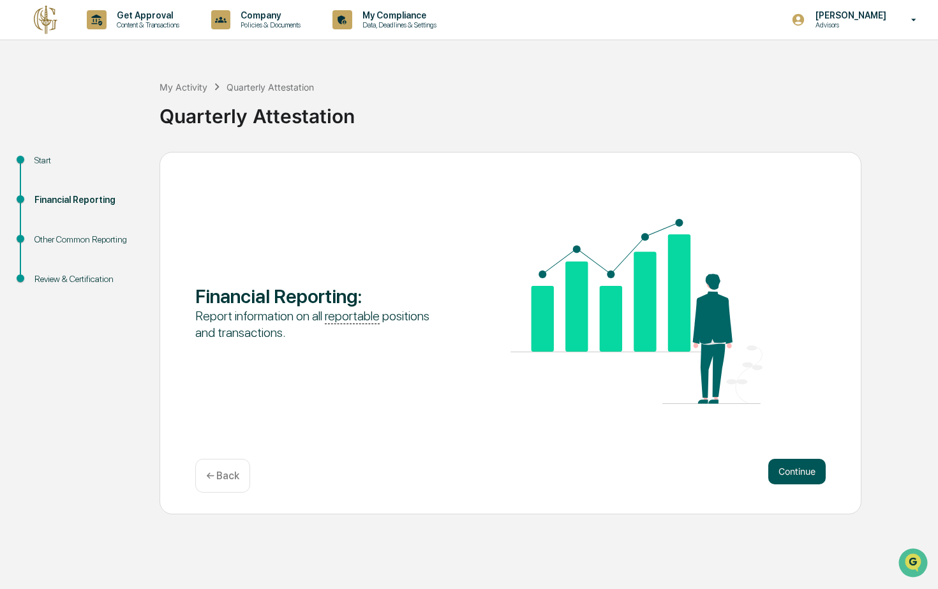
click at [776, 474] on button "Continue" at bounding box center [796, 472] width 57 height 26
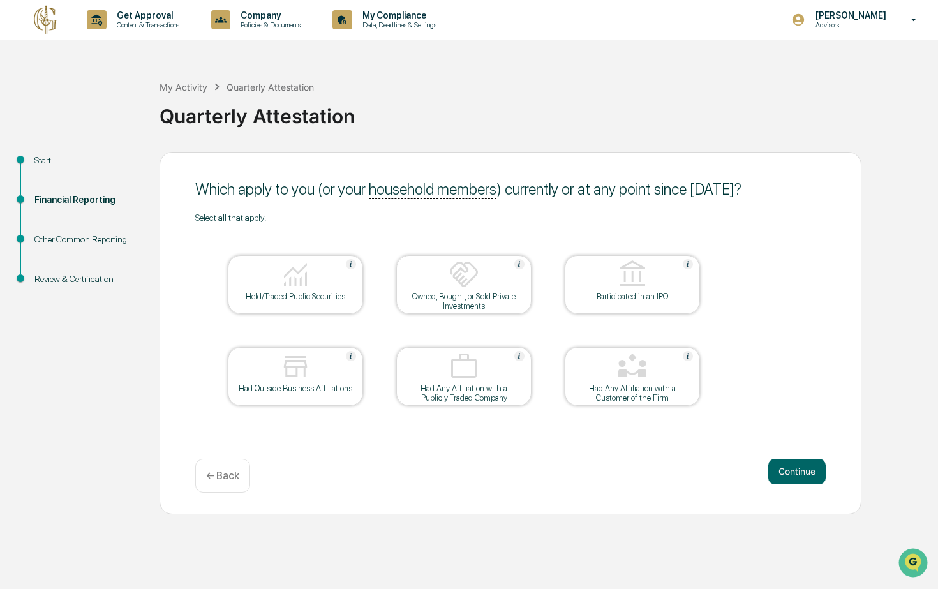
click at [327, 281] on div at bounding box center [296, 275] width 128 height 33
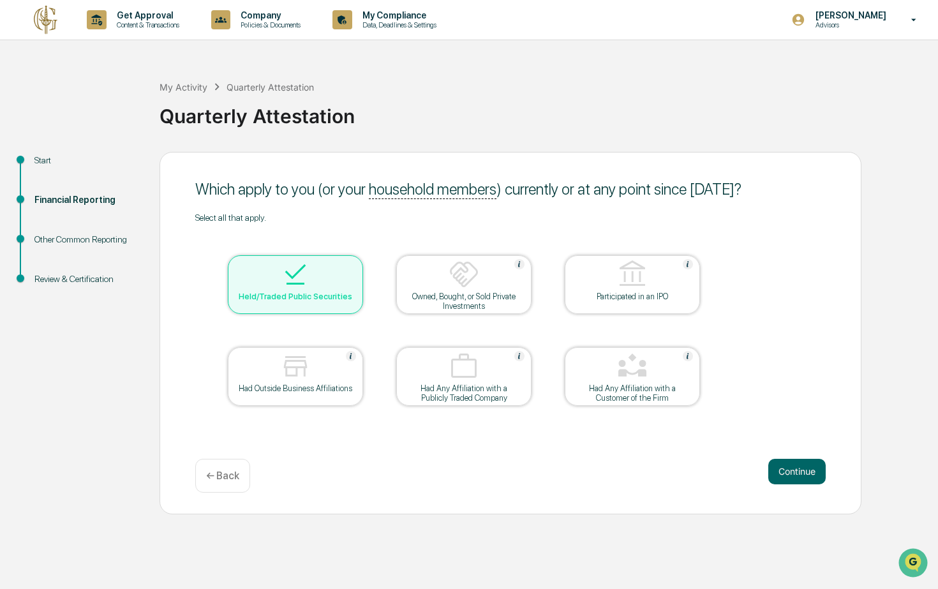
click at [829, 485] on div "Which apply to you (or your household members ) currently or at any point since…" at bounding box center [510, 333] width 702 height 362
click at [813, 475] on button "Continue" at bounding box center [796, 472] width 57 height 26
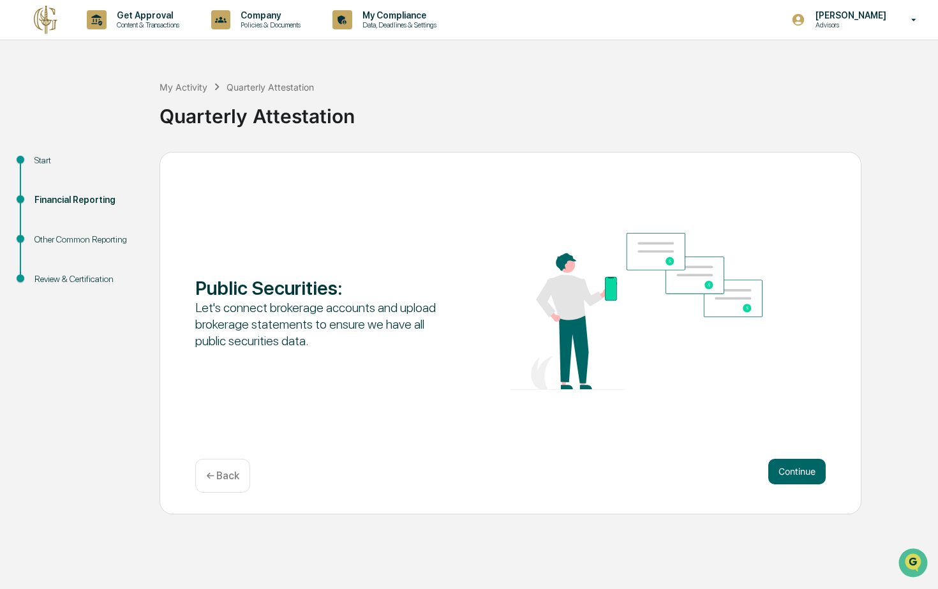
click at [813, 475] on button "Continue" at bounding box center [796, 472] width 57 height 26
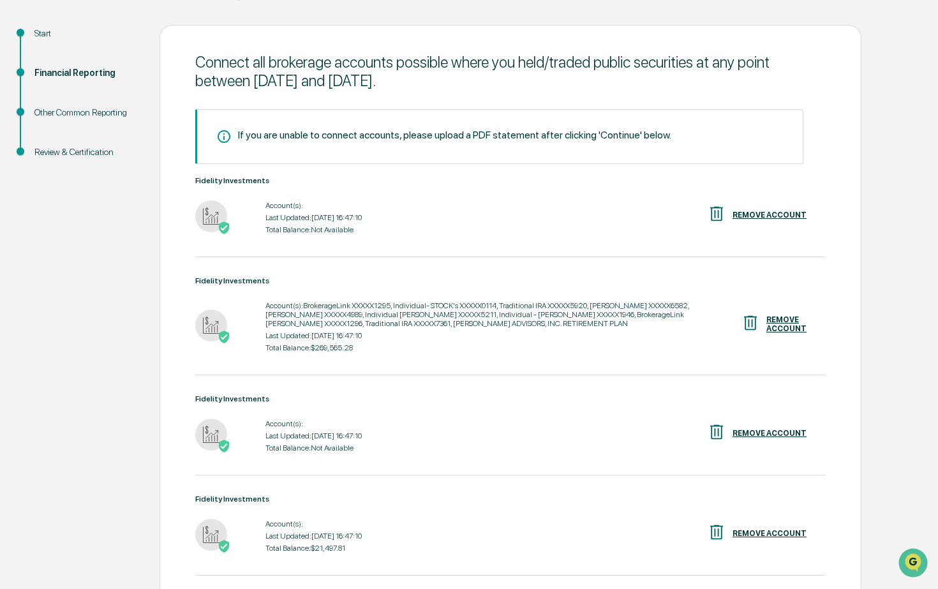
scroll to position [220, 0]
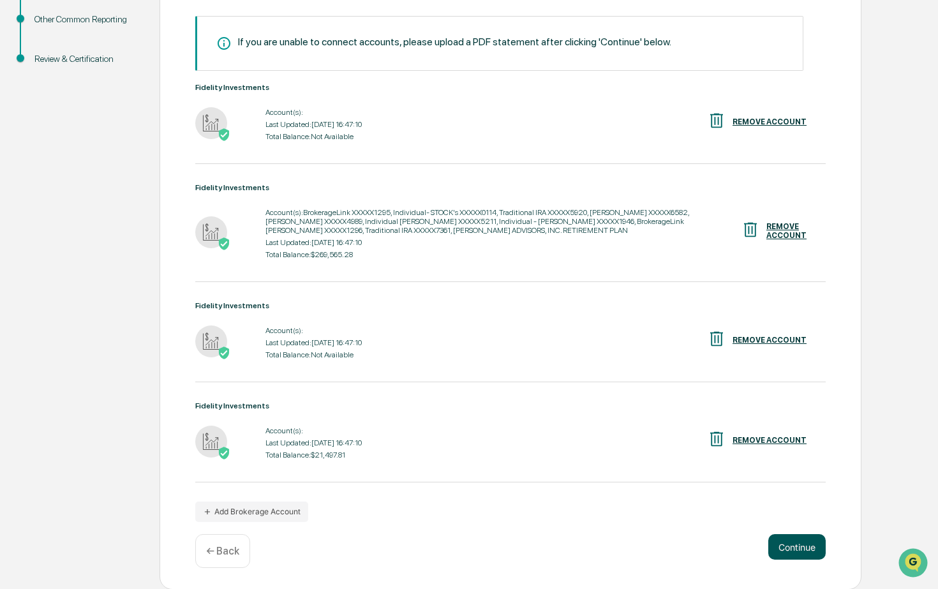
click at [801, 542] on button "Continue" at bounding box center [796, 547] width 57 height 26
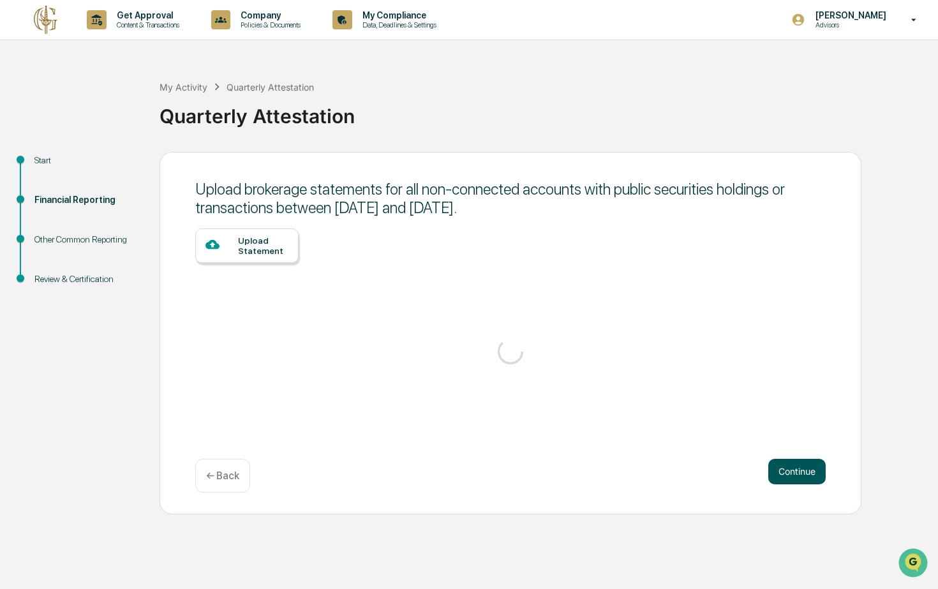
scroll to position [0, 0]
click at [786, 454] on div "Upload brokerage statements for all non-connected accounts with public securiti…" at bounding box center [510, 333] width 702 height 362
click at [786, 466] on button "Continue" at bounding box center [796, 472] width 57 height 26
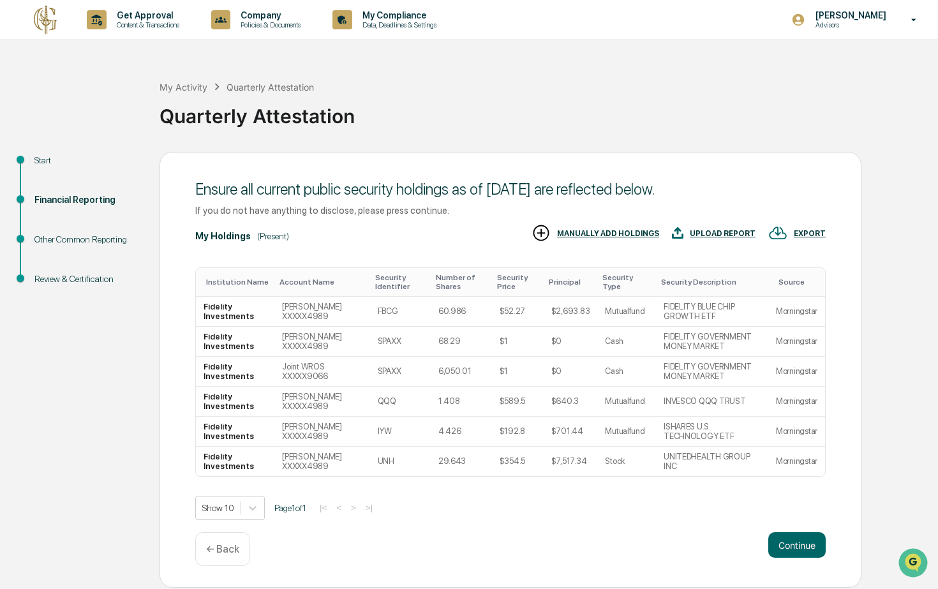
click at [341, 514] on div "Show 10 Page 1 of 1 |< < > >|" at bounding box center [510, 508] width 630 height 24
click at [257, 507] on body "Get Approval Content & Transactions Company Policies & Documents My Compliance …" at bounding box center [469, 294] width 938 height 589
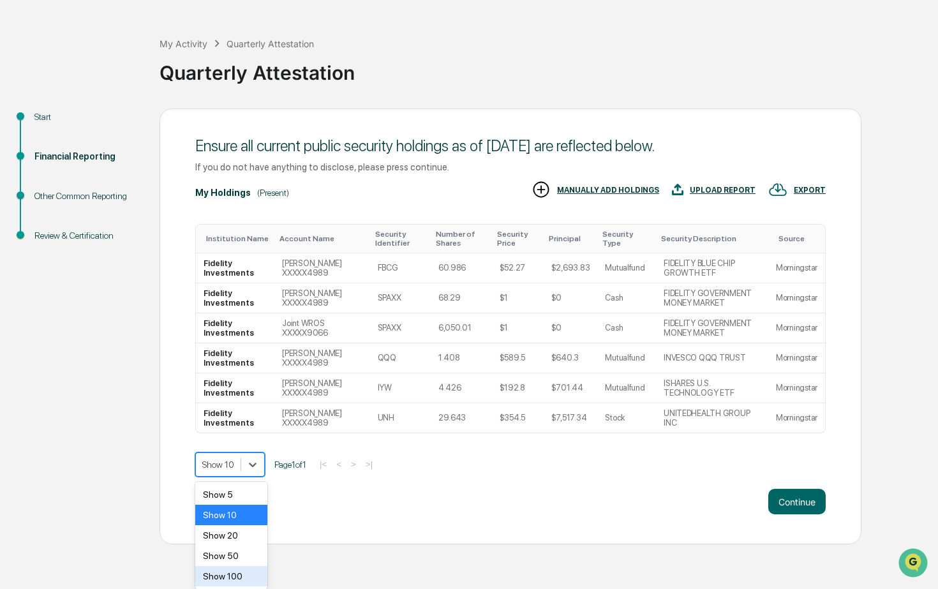
click at [242, 570] on div "Show 100" at bounding box center [231, 576] width 72 height 20
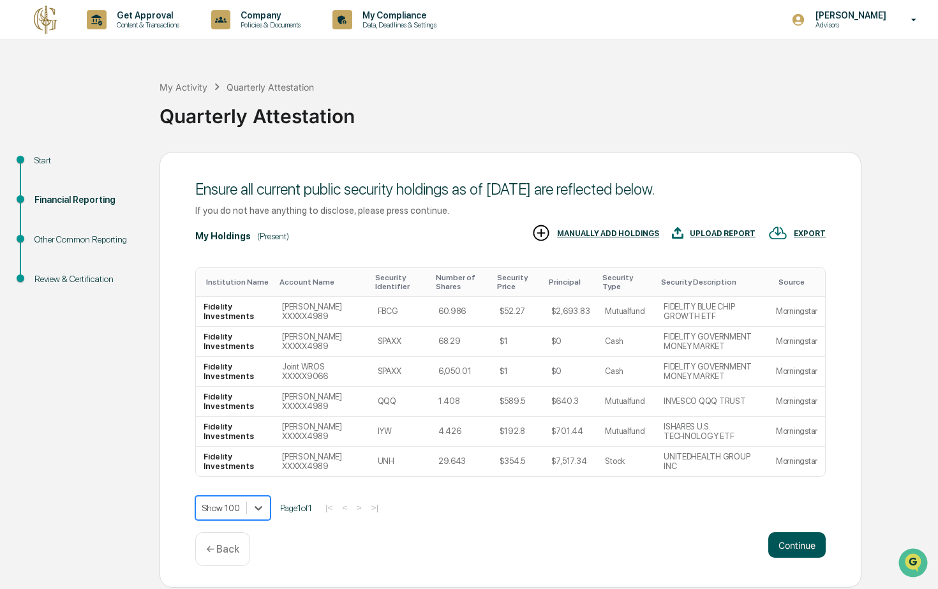
click at [806, 549] on button "Continue" at bounding box center [796, 545] width 57 height 26
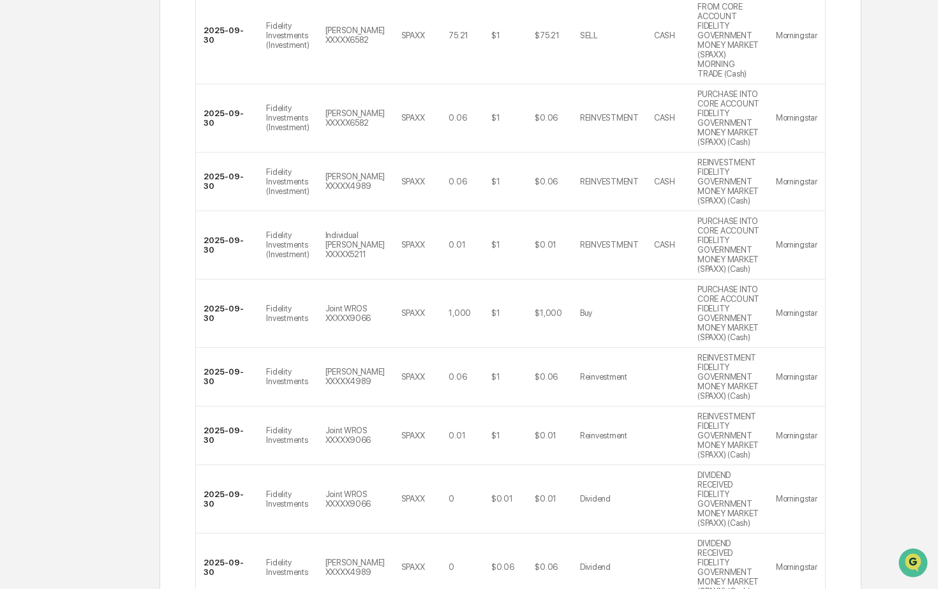
scroll to position [644, 0]
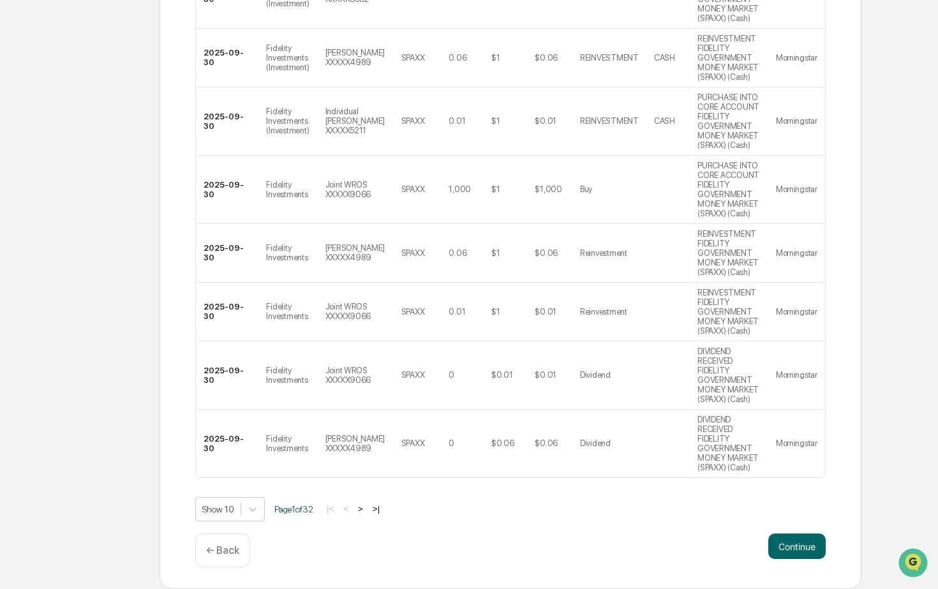
click at [806, 517] on div "Show 10 Page 1 of 32 |< < > >|" at bounding box center [510, 509] width 630 height 24
click at [802, 542] on button "Continue" at bounding box center [796, 546] width 57 height 26
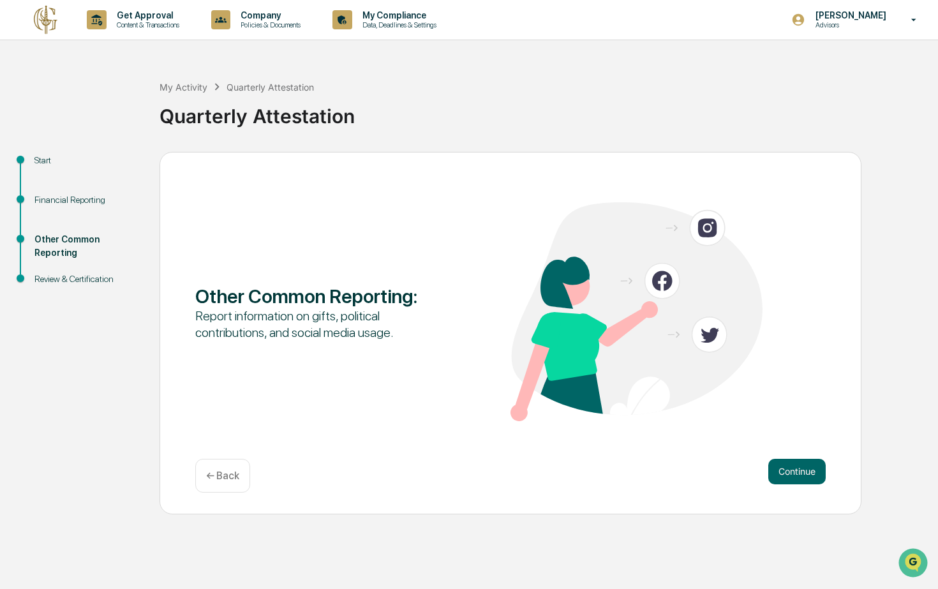
scroll to position [0, 0]
click at [803, 445] on div "Other Common Reporting : Report information on gifts, political contributions, …" at bounding box center [510, 333] width 702 height 362
click at [798, 458] on div "Other Common Reporting : Report information on gifts, political contributions, …" at bounding box center [510, 333] width 702 height 362
click at [798, 470] on button "Continue" at bounding box center [796, 472] width 57 height 26
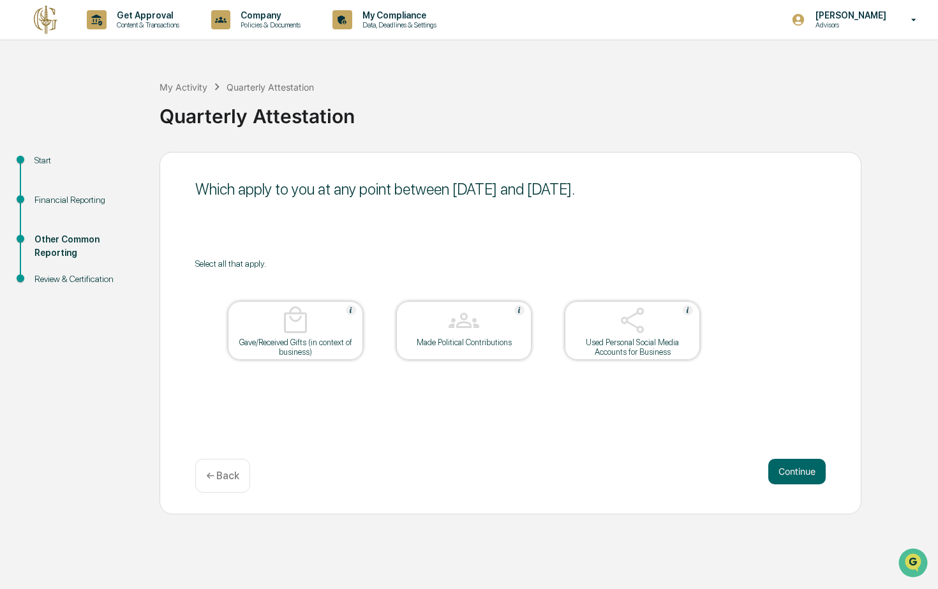
click at [798, 470] on button "Continue" at bounding box center [796, 472] width 57 height 26
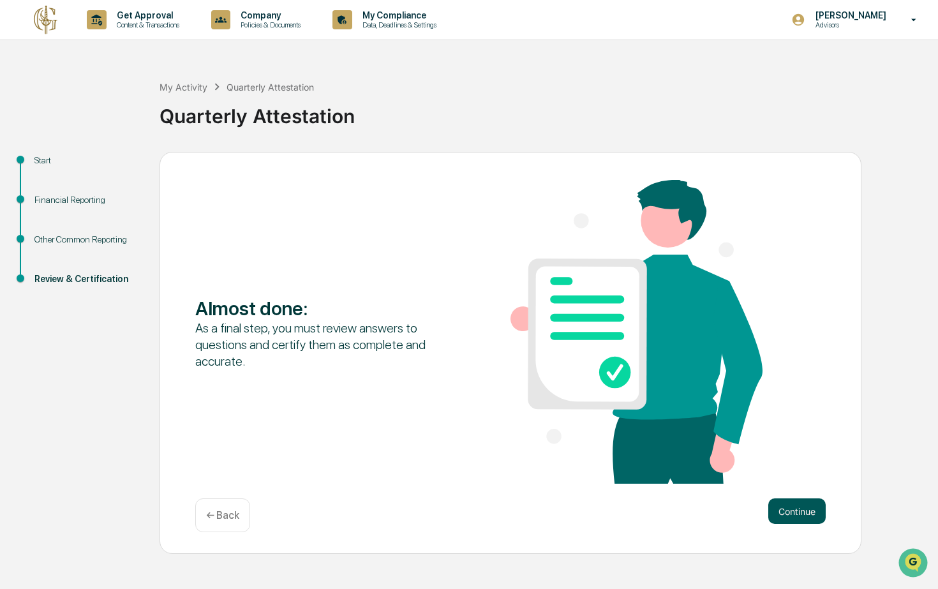
click at [787, 510] on button "Continue" at bounding box center [796, 511] width 57 height 26
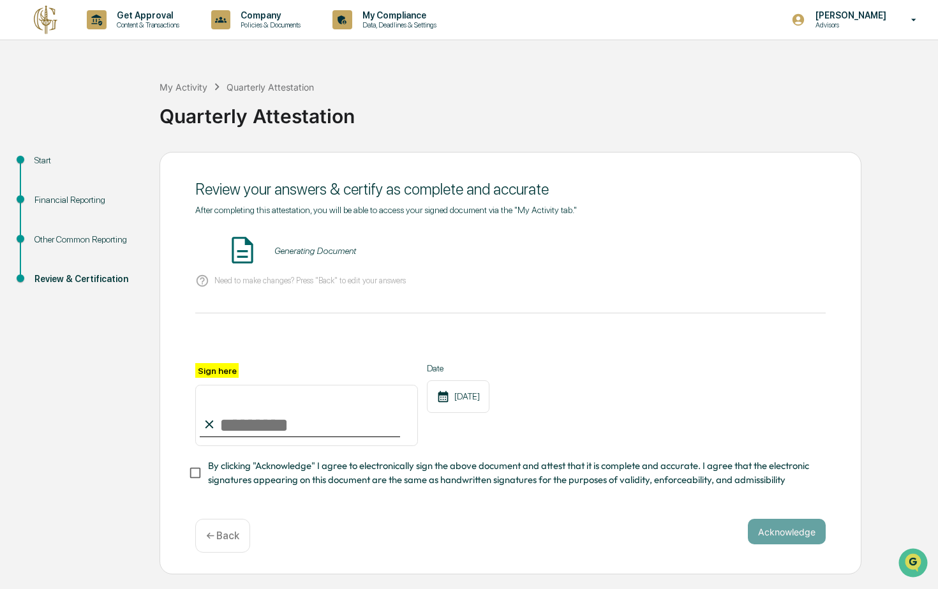
click at [246, 399] on input "Sign here" at bounding box center [306, 415] width 223 height 61
type input "**********"
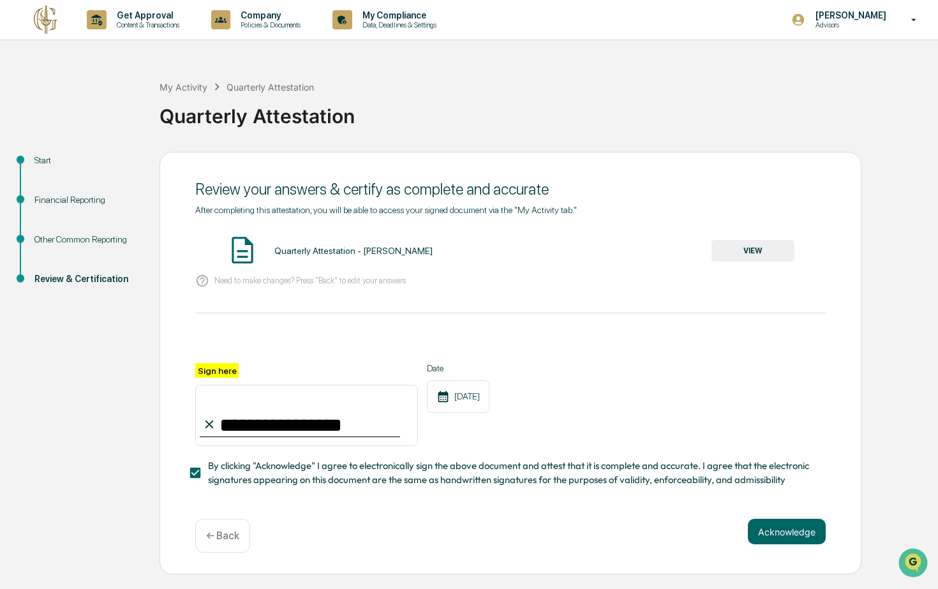
click at [762, 238] on div "Quarterly Attestation - [PERSON_NAME] VIEW" at bounding box center [510, 251] width 630 height 34
click at [753, 251] on button "VIEW" at bounding box center [752, 251] width 83 height 22
